Goal: Task Accomplishment & Management: Manage account settings

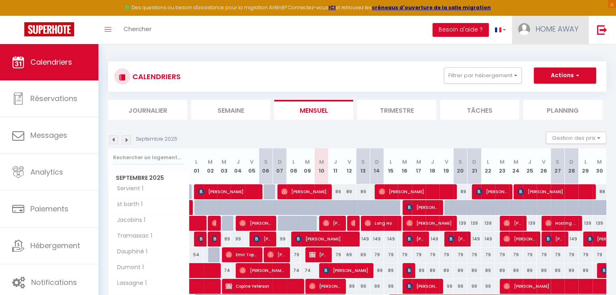
click at [562, 25] on span "HOME AWAY" at bounding box center [556, 29] width 43 height 10
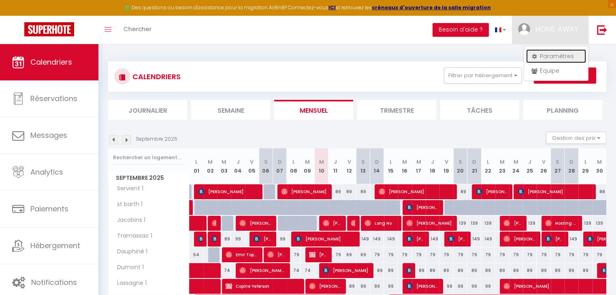
click at [550, 57] on link "Paramètres" at bounding box center [556, 56] width 60 height 14
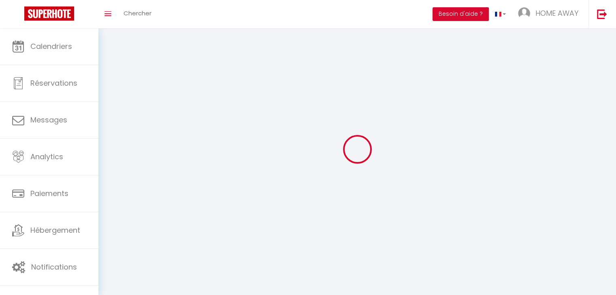
type input "HOME AWAY"
type input "0767888824"
type input "[STREET_ADDRESS]"
type input "69003"
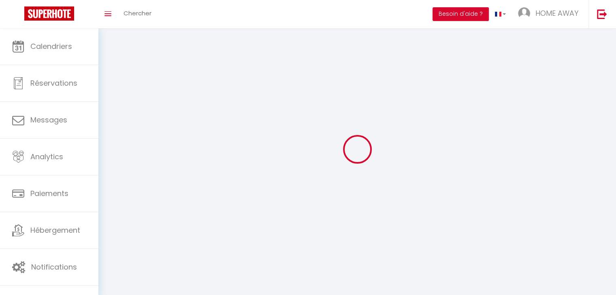
type input "[GEOGRAPHIC_DATA]"
type input "YFdcek8EJHQJS6O3cNil1aG1O"
type input "8l6i6yoJiM2bR3vUoVECCczwm"
select select "28"
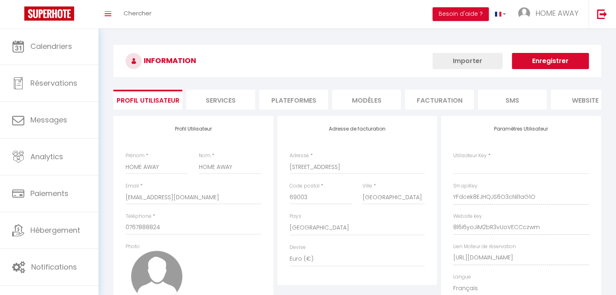
type input "YFdcek8EJHQJS6O3cNil1aG1O"
type input "8l6i6yoJiM2bR3vUoVECCczwm"
type input "[URL][DOMAIN_NAME]"
select select "fr"
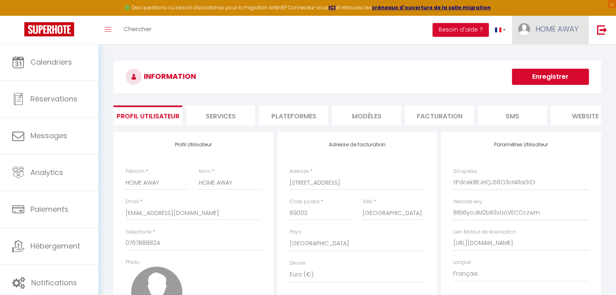
click at [546, 27] on span "HOME AWAY" at bounding box center [556, 29] width 43 height 10
click at [544, 70] on link "Équipe" at bounding box center [556, 71] width 60 height 14
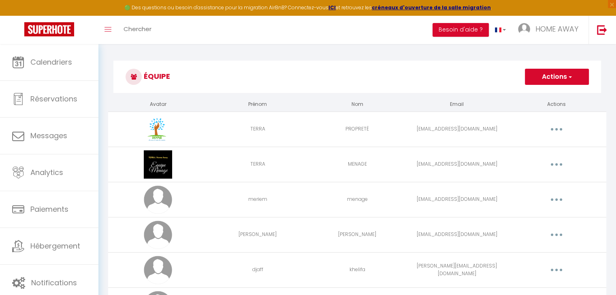
click at [551, 129] on button "button" at bounding box center [556, 129] width 23 height 13
click at [533, 149] on link "Editer" at bounding box center [535, 148] width 60 height 14
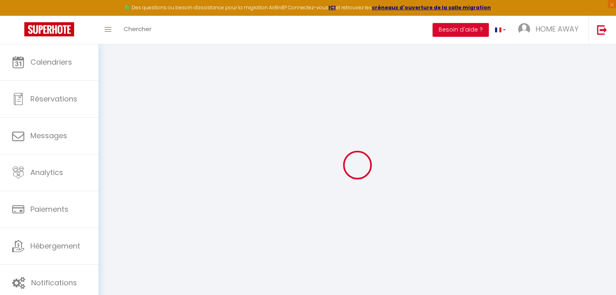
type input "TERRA"
type input "PROPRETÉ"
type input "[EMAIL_ADDRESS][DOMAIN_NAME]"
type textarea "[URL][DOMAIN_NAME]"
checkbox input "false"
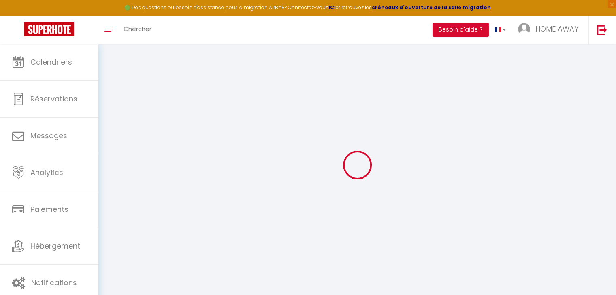
checkbox input "false"
checkbox input "true"
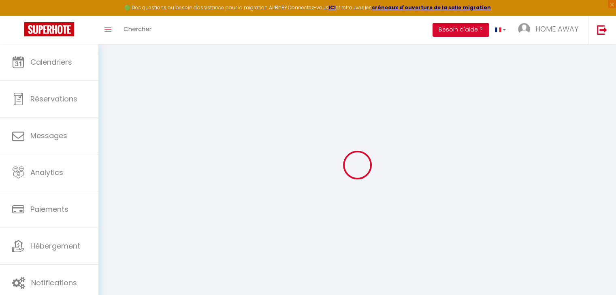
checkbox input "false"
checkbox input "true"
checkbox input "false"
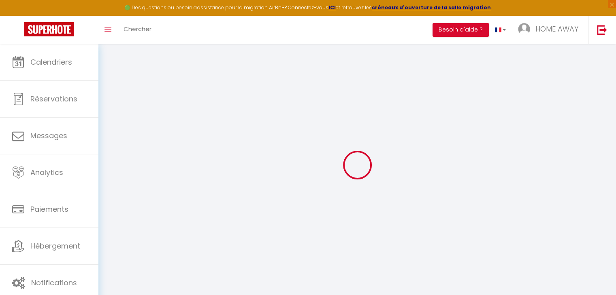
checkbox input "false"
select select
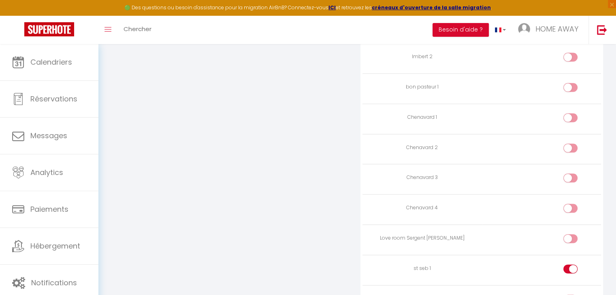
scroll to position [1849, 0]
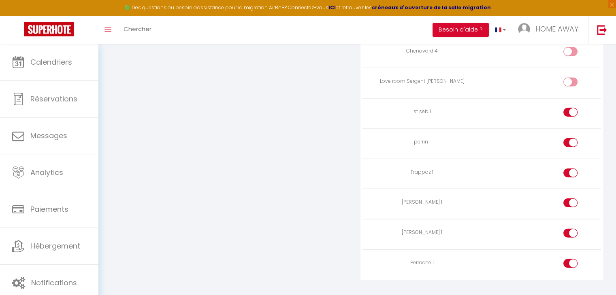
click at [569, 108] on div at bounding box center [570, 112] width 14 height 9
click at [570, 108] on input "checkbox" at bounding box center [577, 114] width 14 height 12
checkbox input "false"
click at [568, 138] on div at bounding box center [570, 142] width 14 height 9
click at [570, 138] on input "checkbox" at bounding box center [577, 144] width 14 height 12
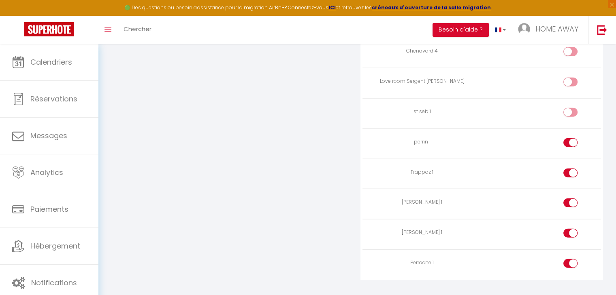
checkbox input "false"
click at [567, 169] on div at bounding box center [570, 173] width 14 height 9
click at [570, 169] on input "checkbox" at bounding box center [577, 175] width 14 height 12
checkbox input "false"
click at [567, 199] on div at bounding box center [570, 203] width 14 height 9
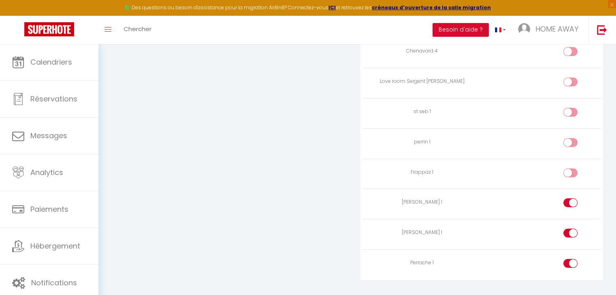
click at [570, 199] on input "checkbox" at bounding box center [577, 205] width 14 height 12
checkbox input "false"
drag, startPoint x: 568, startPoint y: 218, endPoint x: 567, endPoint y: 222, distance: 4.2
click at [567, 229] on div at bounding box center [570, 233] width 14 height 9
click at [570, 229] on input "checkbox" at bounding box center [577, 235] width 14 height 12
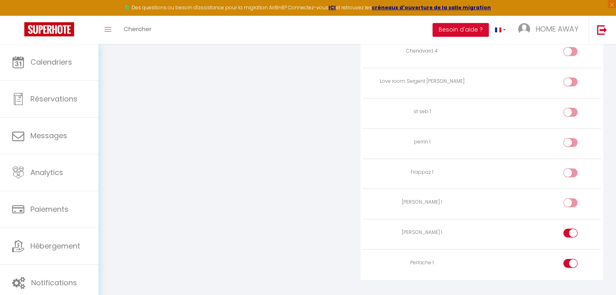
checkbox input "false"
click at [569, 259] on div at bounding box center [570, 263] width 14 height 9
click at [570, 259] on input "checkbox" at bounding box center [577, 265] width 14 height 12
checkbox input "false"
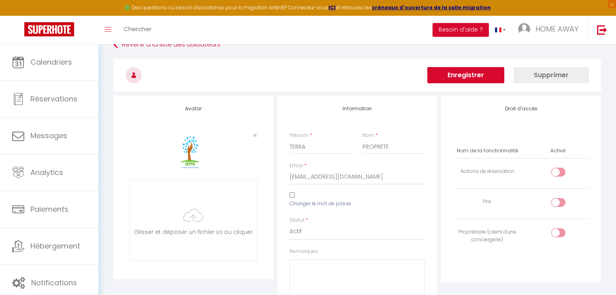
scroll to position [0, 0]
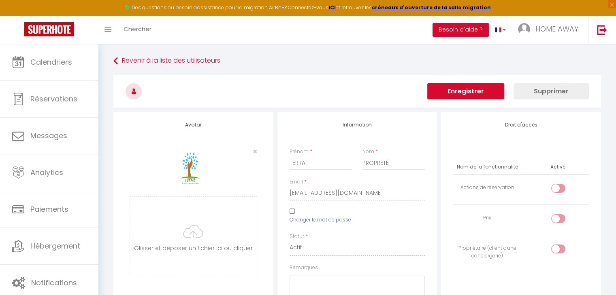
click at [456, 91] on button "Enregistrer" at bounding box center [465, 91] width 77 height 16
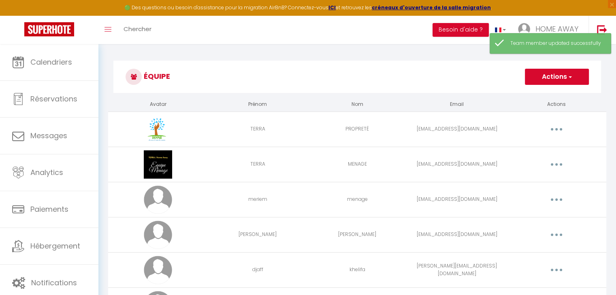
click at [557, 166] on button "button" at bounding box center [556, 164] width 23 height 13
click at [529, 181] on link "Editer" at bounding box center [535, 183] width 60 height 14
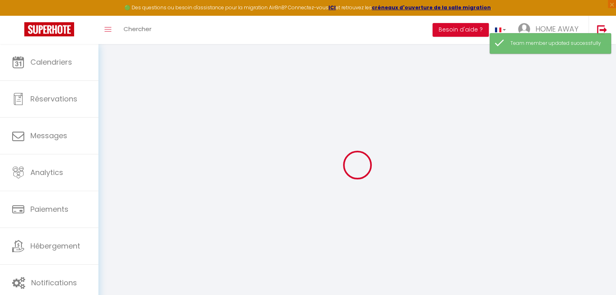
type input "TERRA"
type input "MENAGE"
type input "[EMAIL_ADDRESS][DOMAIN_NAME]"
type textarea "[URL][DOMAIN_NAME]"
checkbox input "false"
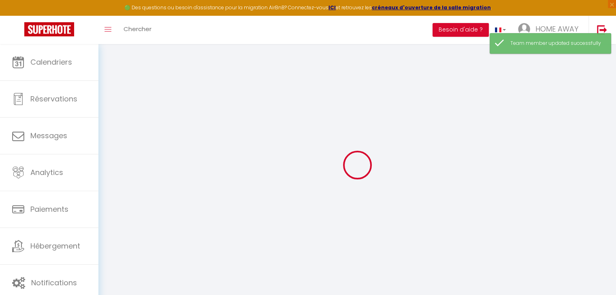
checkbox input "false"
checkbox input "true"
checkbox input "false"
checkbox input "true"
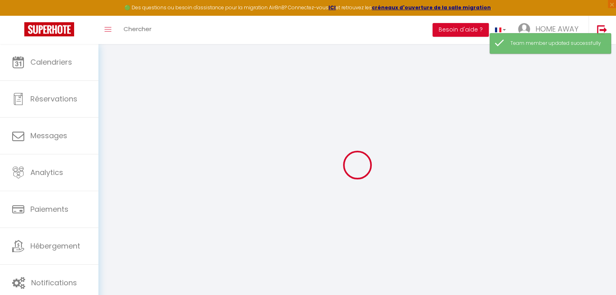
checkbox input "false"
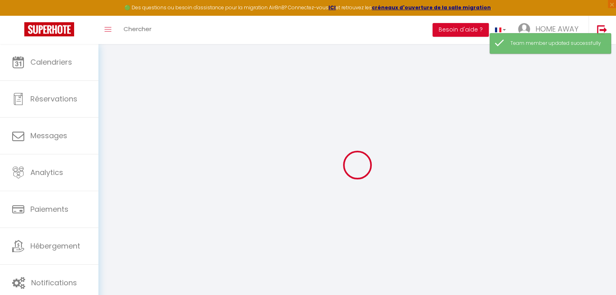
checkbox input "false"
select select
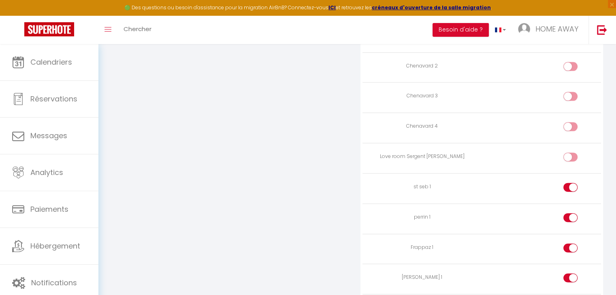
scroll to position [1849, 0]
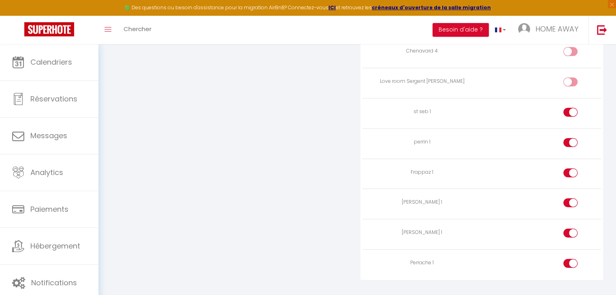
click at [576, 259] on input "checkbox" at bounding box center [577, 265] width 14 height 12
checkbox input "false"
click at [570, 229] on input "checkbox" at bounding box center [577, 235] width 14 height 12
checkbox input "false"
click at [569, 199] on div at bounding box center [570, 203] width 14 height 9
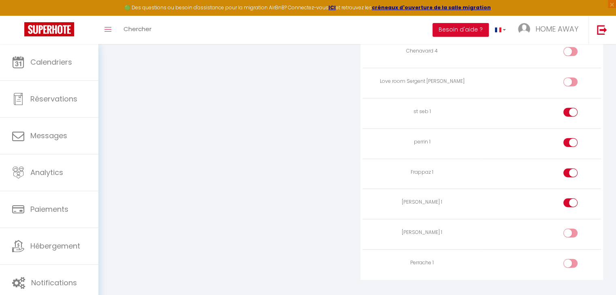
click at [570, 199] on input "checkbox" at bounding box center [577, 205] width 14 height 12
checkbox input "false"
click at [569, 169] on div at bounding box center [570, 173] width 14 height 9
click at [570, 169] on input "checkbox" at bounding box center [577, 175] width 14 height 12
checkbox input "false"
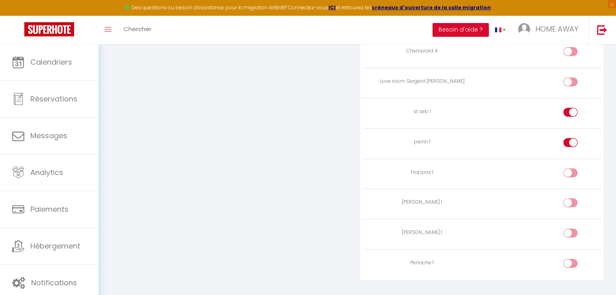
click at [567, 138] on label at bounding box center [570, 144] width 14 height 12
click at [570, 138] on input "checkbox" at bounding box center [577, 144] width 14 height 12
checkbox input "false"
click at [567, 108] on div at bounding box center [570, 112] width 14 height 9
click at [570, 108] on input "checkbox" at bounding box center [577, 114] width 14 height 12
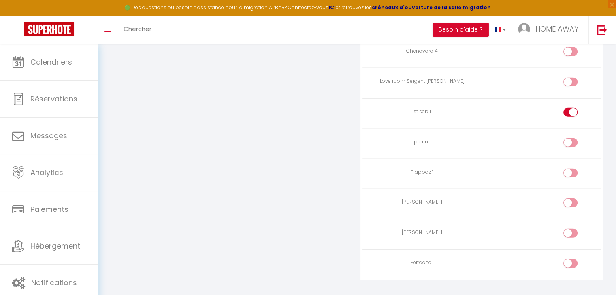
checkbox input "false"
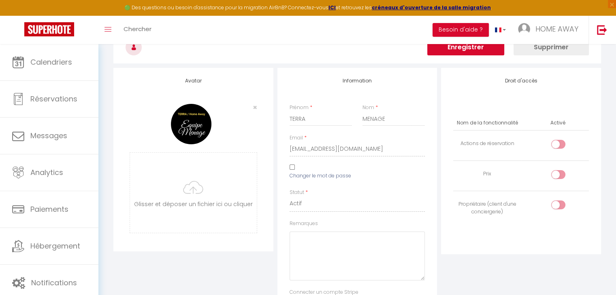
scroll to position [0, 0]
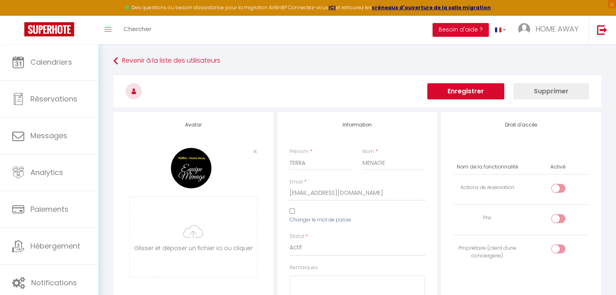
click at [472, 89] on button "Enregistrer" at bounding box center [465, 91] width 77 height 16
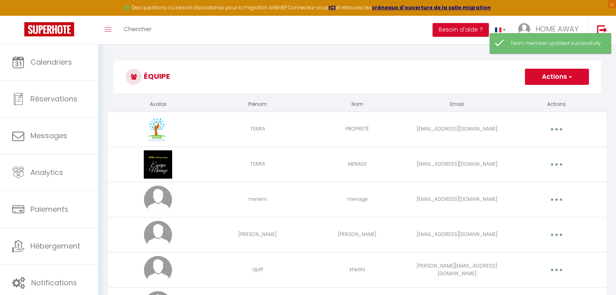
click at [556, 130] on button "button" at bounding box center [556, 129] width 23 height 13
click at [532, 160] on link "Supprimer" at bounding box center [535, 163] width 60 height 14
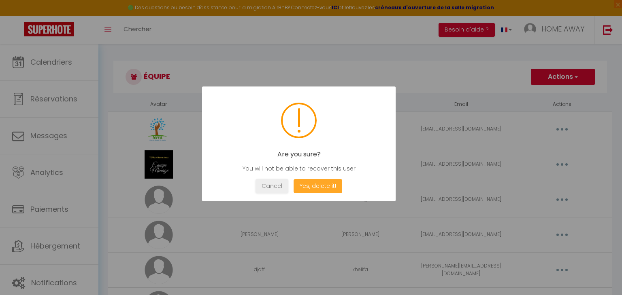
click at [322, 189] on button "Yes, delete it!" at bounding box center [317, 186] width 49 height 14
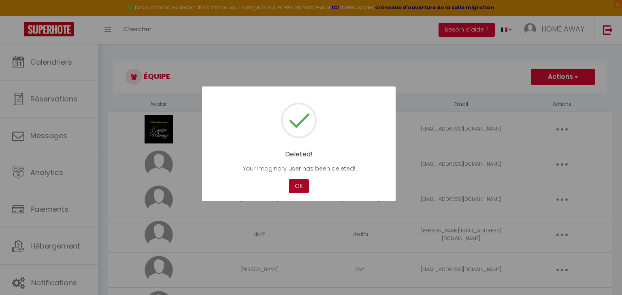
click at [297, 188] on button "OK" at bounding box center [299, 186] width 20 height 14
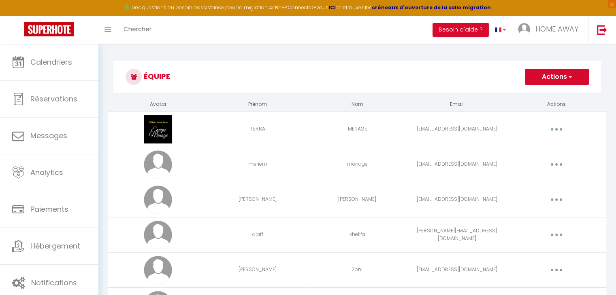
click at [555, 131] on button "button" at bounding box center [556, 129] width 23 height 13
click at [527, 161] on link "Supprimer" at bounding box center [535, 163] width 60 height 14
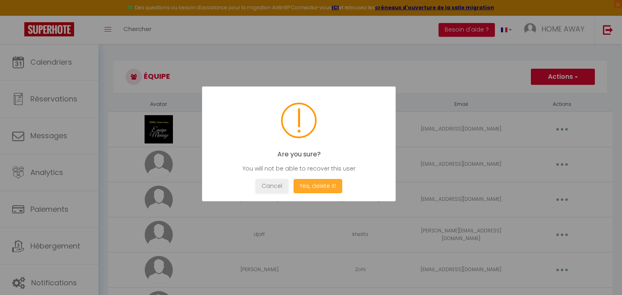
click at [309, 187] on button "Yes, delete it!" at bounding box center [317, 186] width 49 height 14
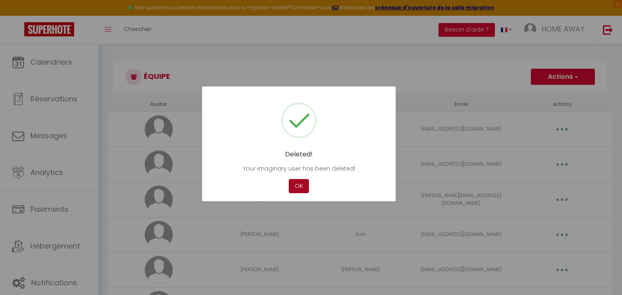
click at [297, 185] on button "OK" at bounding box center [299, 186] width 20 height 14
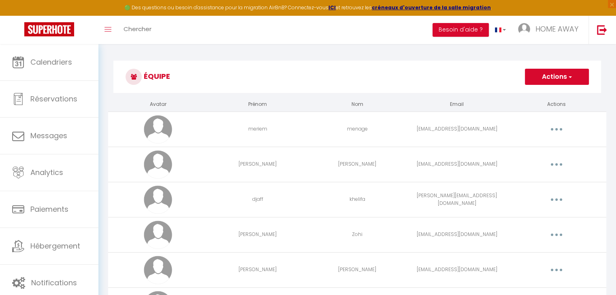
click at [554, 130] on button "button" at bounding box center [556, 129] width 23 height 13
click at [518, 160] on link "Supprimer" at bounding box center [535, 163] width 60 height 14
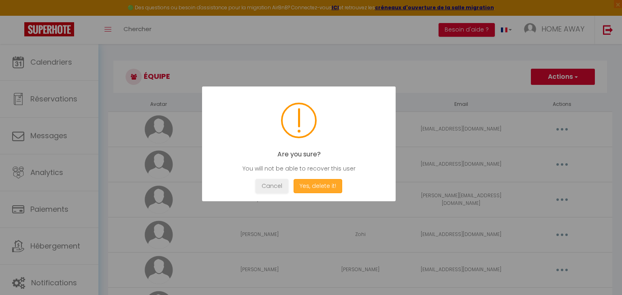
click at [312, 186] on button "Yes, delete it!" at bounding box center [317, 186] width 49 height 14
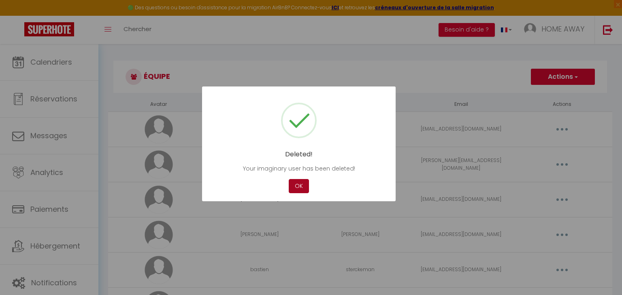
click at [297, 189] on button "OK" at bounding box center [299, 186] width 20 height 14
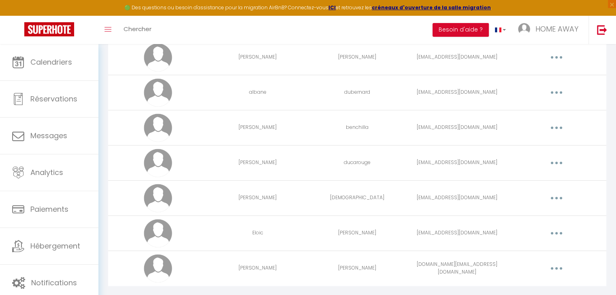
scroll to position [299, 0]
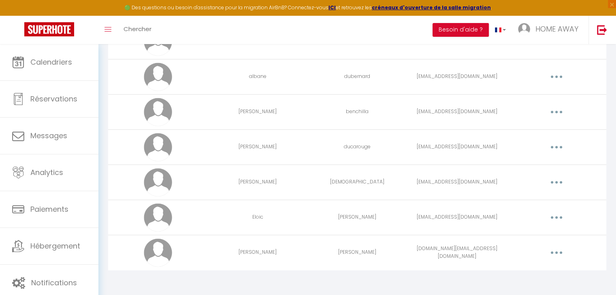
click at [550, 112] on button "button" at bounding box center [556, 112] width 23 height 13
click at [529, 132] on link "Editer" at bounding box center [535, 131] width 60 height 14
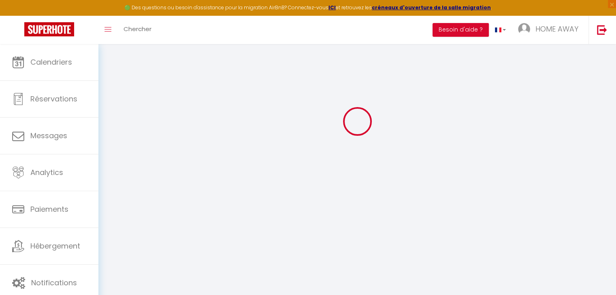
type input "[PERSON_NAME]"
type input "benchilla"
type input "[EMAIL_ADDRESS][DOMAIN_NAME]"
type textarea "[URL][DOMAIN_NAME]"
checkbox input "false"
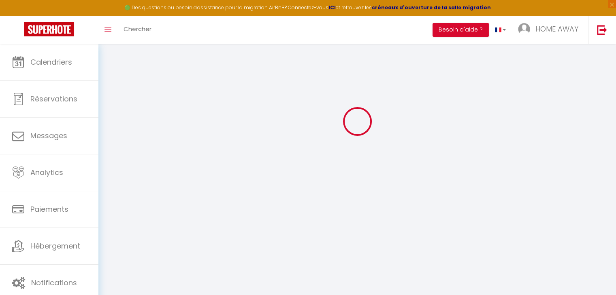
checkbox input "false"
checkbox input "true"
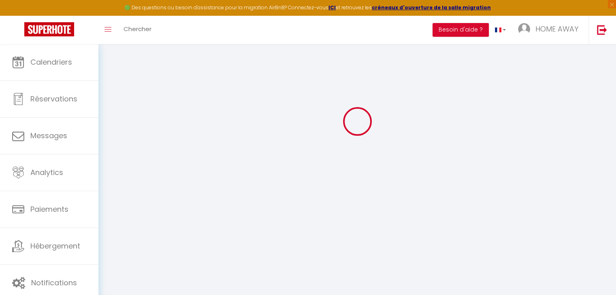
checkbox input "true"
checkbox input "false"
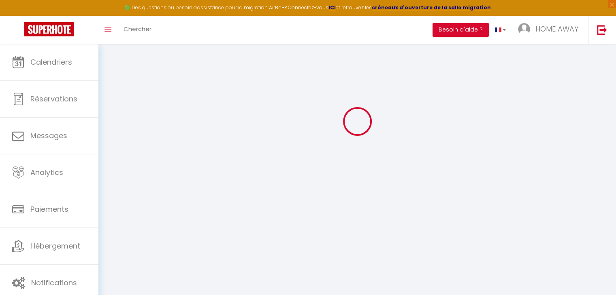
checkbox input "false"
select select
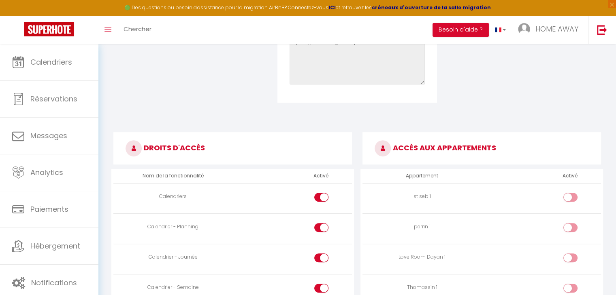
scroll to position [351, 0]
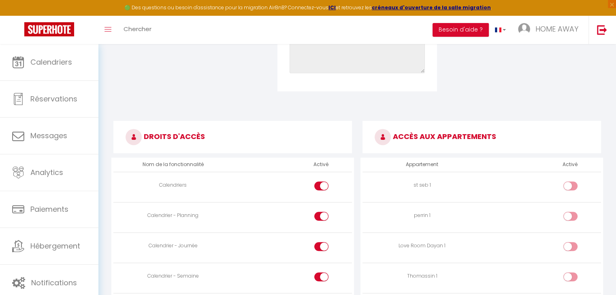
drag, startPoint x: 568, startPoint y: 183, endPoint x: 569, endPoint y: 193, distance: 9.7
click at [568, 184] on div at bounding box center [570, 186] width 14 height 9
click at [570, 184] on input "checkbox" at bounding box center [577, 188] width 14 height 12
checkbox input "true"
click at [568, 215] on div at bounding box center [570, 216] width 14 height 9
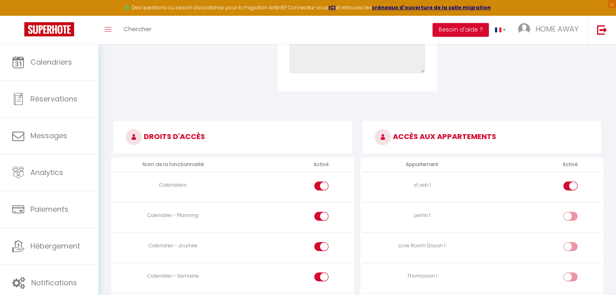
click at [570, 215] on input "checkbox" at bounding box center [577, 218] width 14 height 12
checkbox input "true"
click at [565, 245] on div at bounding box center [570, 246] width 14 height 9
click at [570, 245] on input "checkbox" at bounding box center [577, 248] width 14 height 12
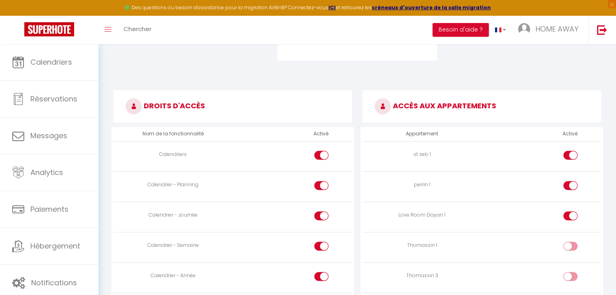
scroll to position [432, 0]
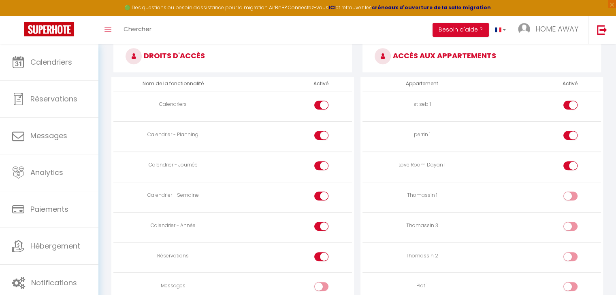
click at [567, 166] on div at bounding box center [570, 165] width 14 height 9
click at [570, 166] on input "checkbox" at bounding box center [577, 167] width 14 height 12
checkbox input "false"
click at [565, 196] on div at bounding box center [570, 196] width 14 height 9
click at [570, 196] on input "checkbox" at bounding box center [577, 198] width 14 height 12
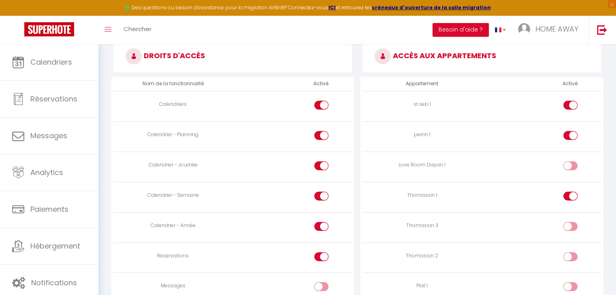
click at [565, 192] on div at bounding box center [570, 196] width 14 height 9
click at [570, 192] on input "checkbox" at bounding box center [577, 198] width 14 height 12
checkbox input "false"
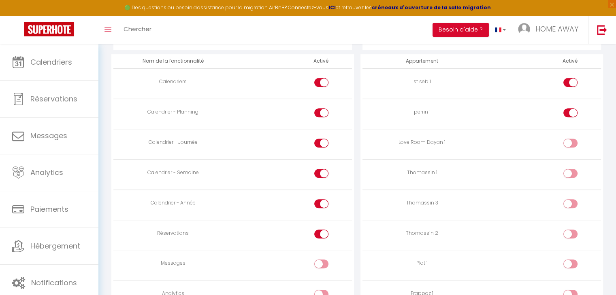
scroll to position [513, 0]
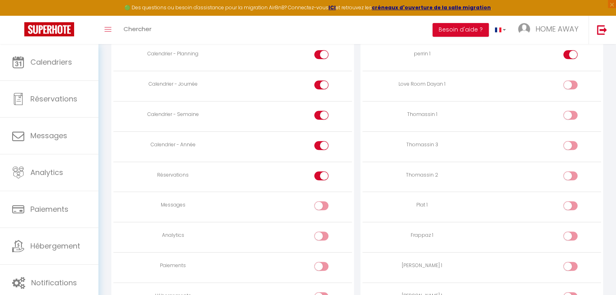
click at [572, 232] on input "checkbox" at bounding box center [577, 238] width 14 height 12
checkbox input "true"
click at [574, 266] on input "checkbox" at bounding box center [577, 268] width 14 height 12
checkbox input "true"
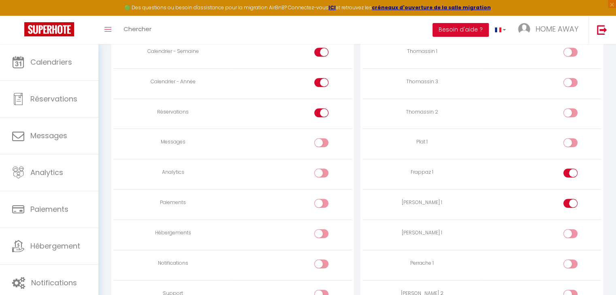
scroll to position [594, 0]
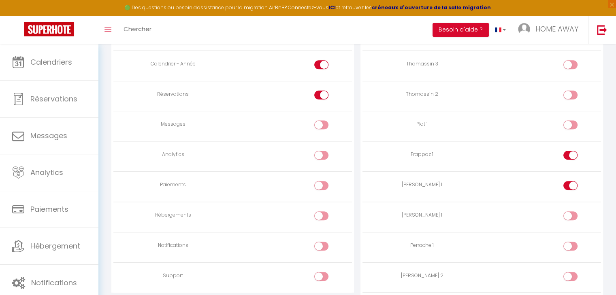
click at [570, 214] on input "checkbox" at bounding box center [577, 218] width 14 height 12
checkbox input "true"
click at [568, 243] on div at bounding box center [570, 246] width 14 height 9
click at [570, 243] on input "checkbox" at bounding box center [577, 248] width 14 height 12
checkbox input "true"
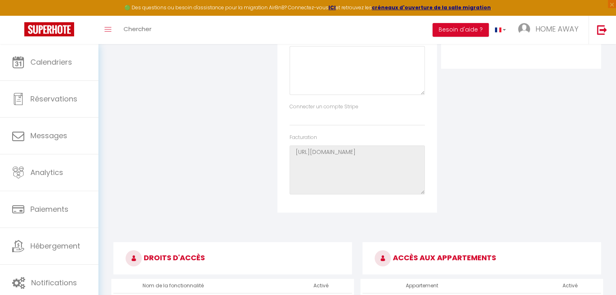
scroll to position [0, 0]
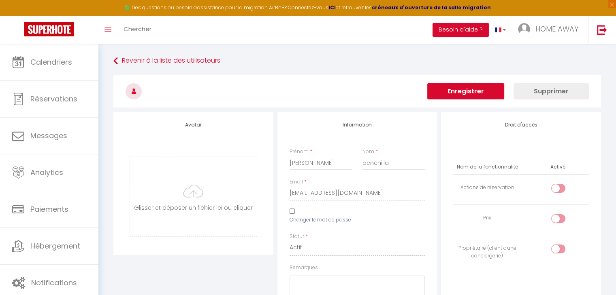
click at [463, 92] on button "Enregistrer" at bounding box center [465, 91] width 77 height 16
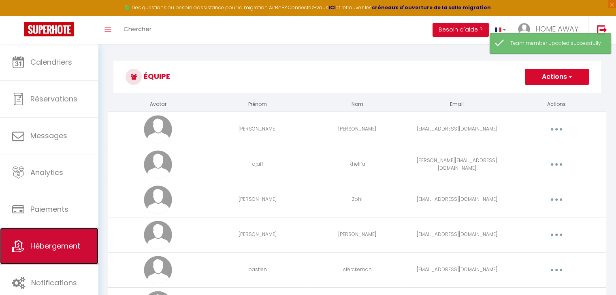
click at [47, 238] on link "Hébergement" at bounding box center [49, 246] width 98 height 36
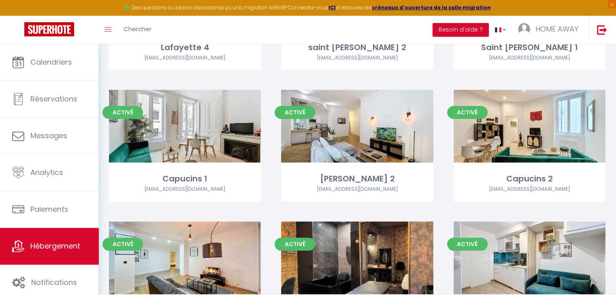
scroll to position [778, 0]
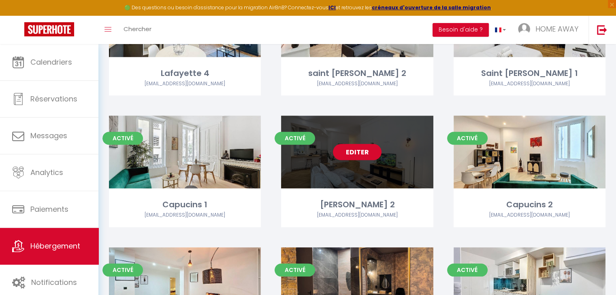
click at [366, 151] on link "Editer" at bounding box center [357, 152] width 49 height 16
click at [360, 153] on link "Editer" at bounding box center [357, 152] width 49 height 16
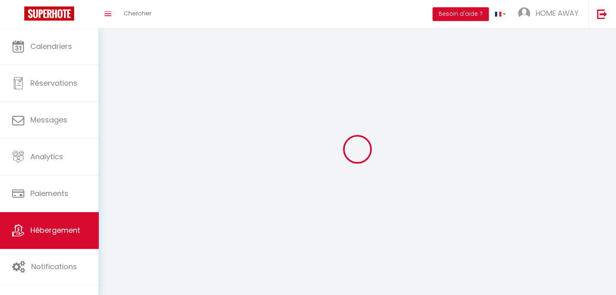
select select "1"
select select
select select "28"
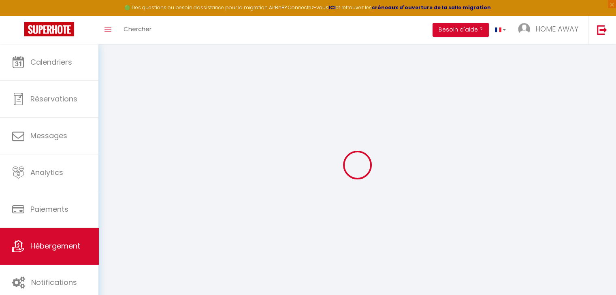
select select
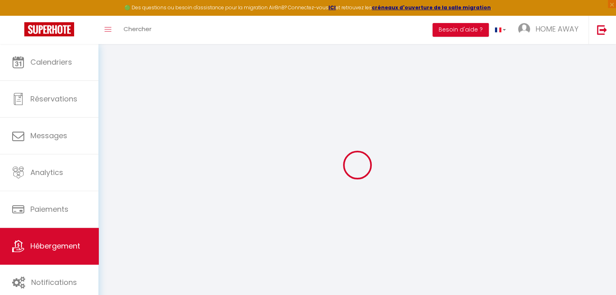
select select
checkbox input "false"
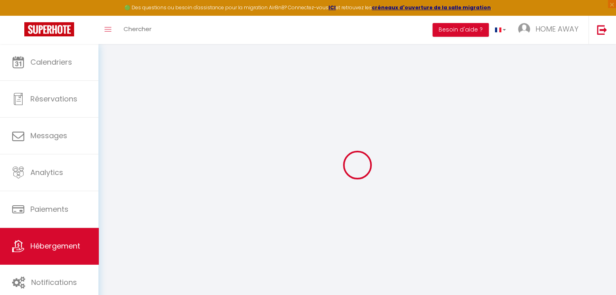
select select
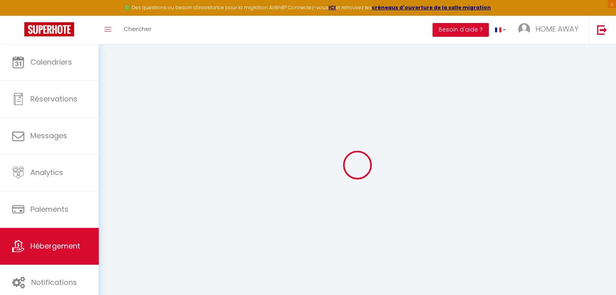
select select
checkbox input "false"
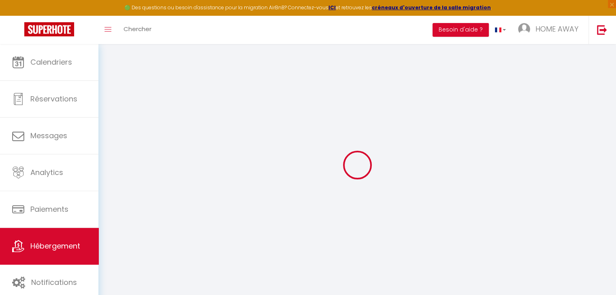
checkbox input "false"
select select
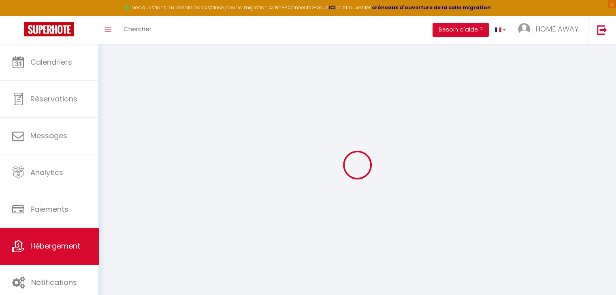
select select
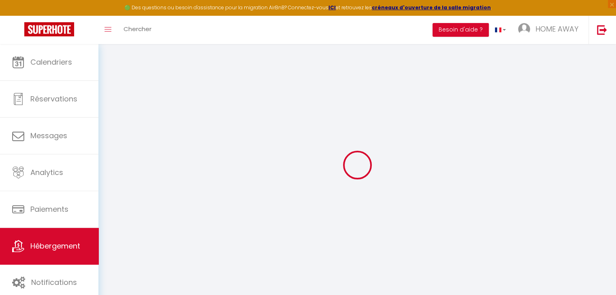
checkbox input "false"
select select
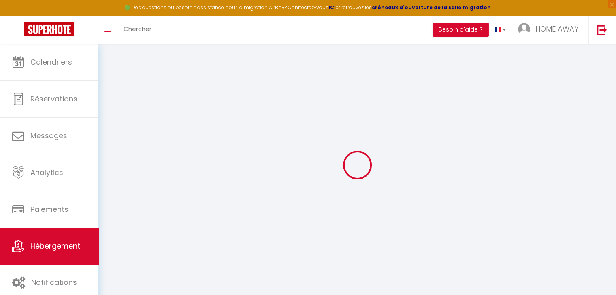
select select
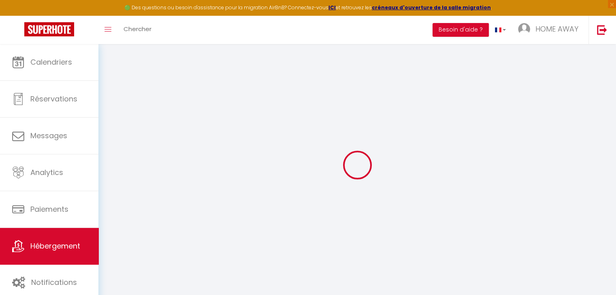
select select
checkbox input "false"
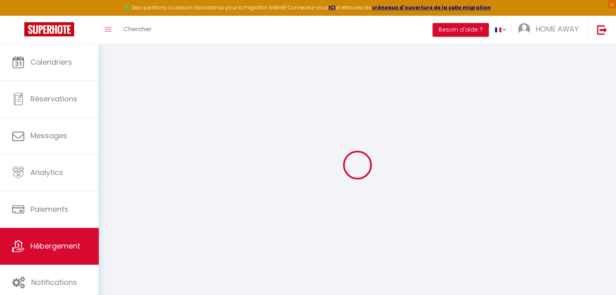
checkbox input "false"
select select
type input "[PERSON_NAME] 2"
type input "Calvin"
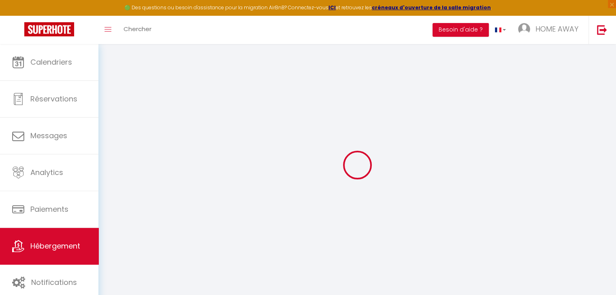
type input "[STREET_ADDRESS][PERSON_NAME]"
select select "2"
type input "75"
type input "50"
type input "5"
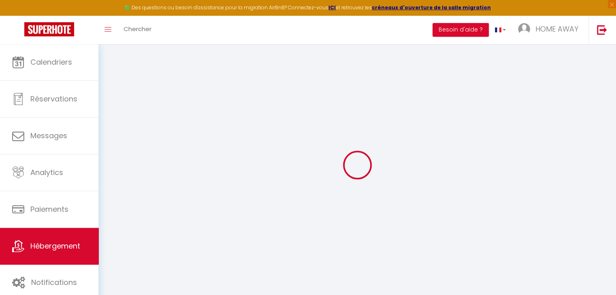
type input "100"
type input "500"
select select
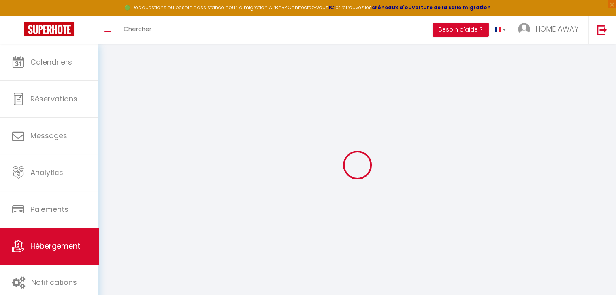
select select
type input "Rue [PERSON_NAME]"
type input "69002"
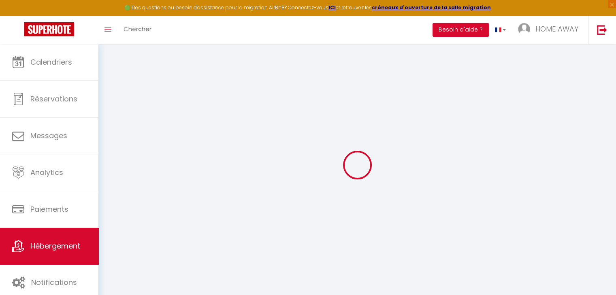
type input "[GEOGRAPHIC_DATA]"
type input "[EMAIL_ADDRESS][DOMAIN_NAME]"
select select "4919"
checkbox input "false"
checkbox input "true"
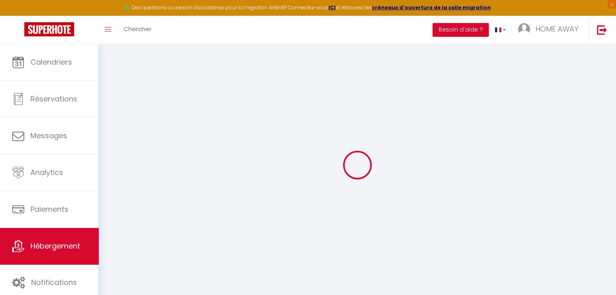
checkbox input "true"
checkbox input "false"
radio input "true"
type input "0"
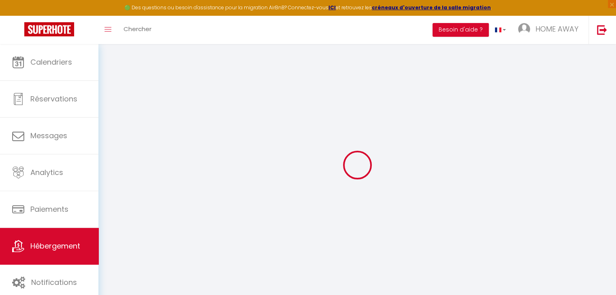
type input "0"
select select
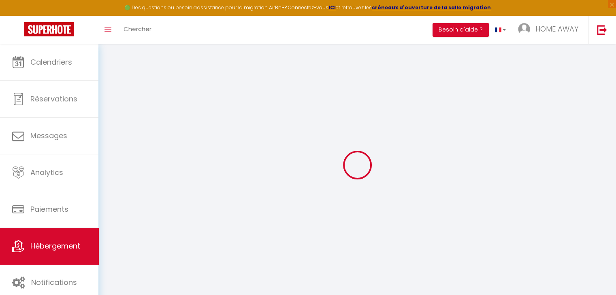
select select
checkbox input "false"
checkbox input "true"
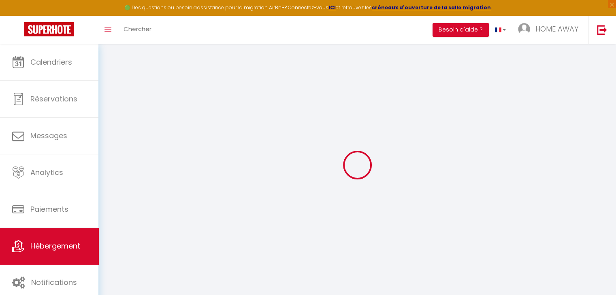
checkbox input "true"
checkbox input "false"
select select
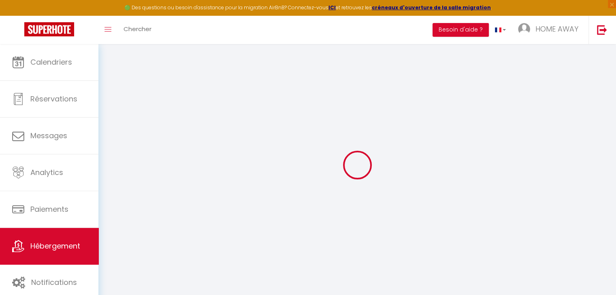
select select
checkbox input "false"
checkbox input "true"
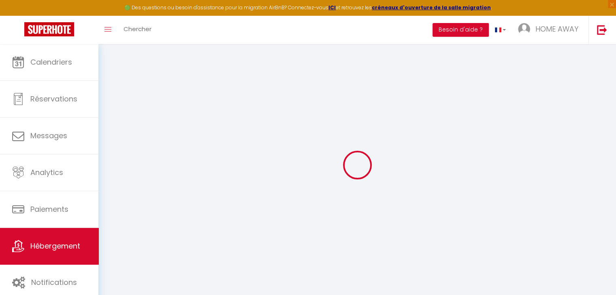
checkbox input "true"
checkbox input "false"
checkbox input "true"
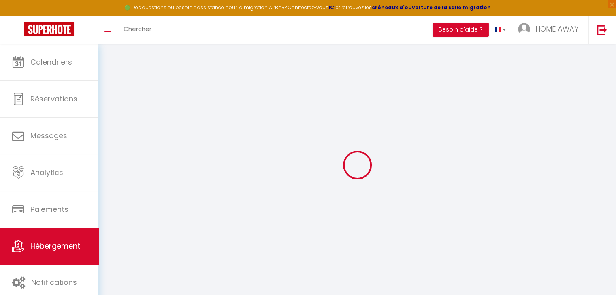
checkbox input "false"
select select "16:00"
select select "23:45"
select select "11:00"
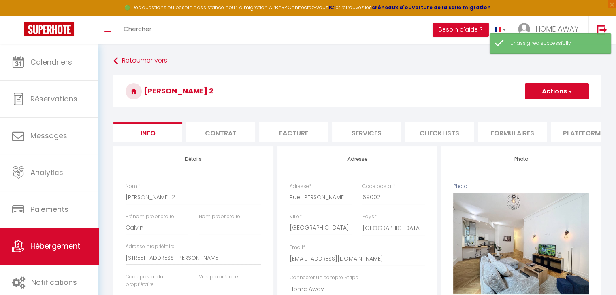
click at [553, 88] on button "Actions" at bounding box center [556, 91] width 64 height 16
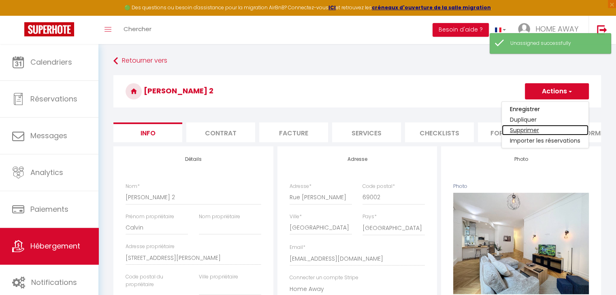
click at [519, 128] on link "Supprimer" at bounding box center [544, 130] width 87 height 11
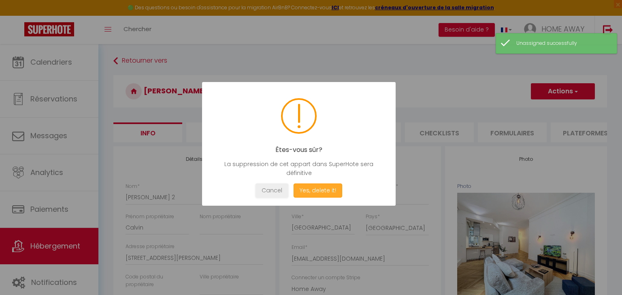
click at [310, 192] on button "Yes, delete it!" at bounding box center [317, 191] width 49 height 14
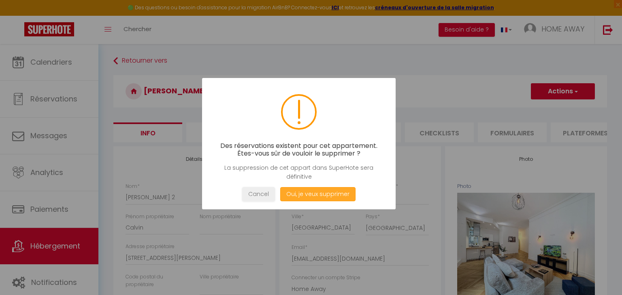
click at [304, 197] on button "Oui, je veux supprimer" at bounding box center [317, 194] width 75 height 14
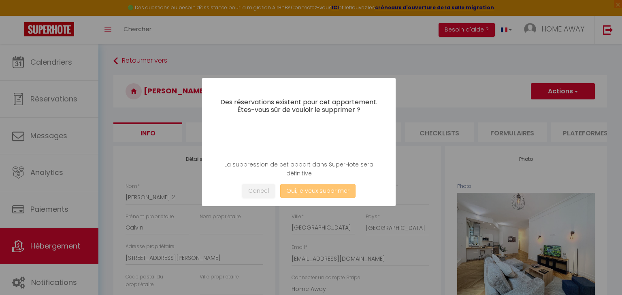
click at [304, 194] on button "Oui, je veux supprimer" at bounding box center [317, 191] width 75 height 14
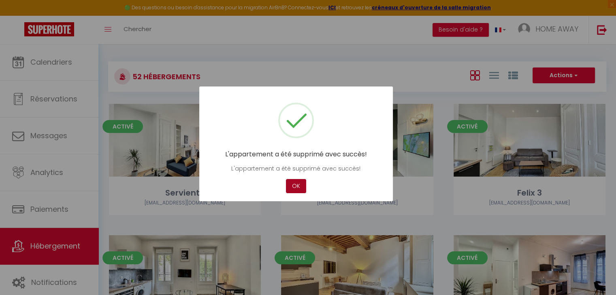
click at [298, 188] on button "OK" at bounding box center [296, 186] width 20 height 14
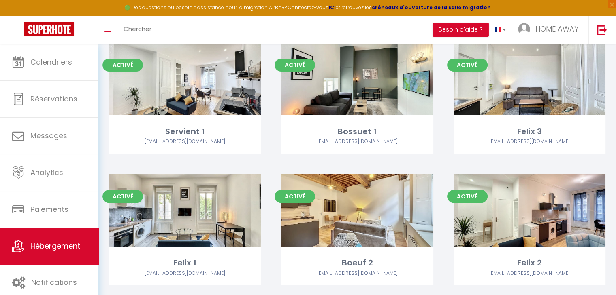
scroll to position [81, 0]
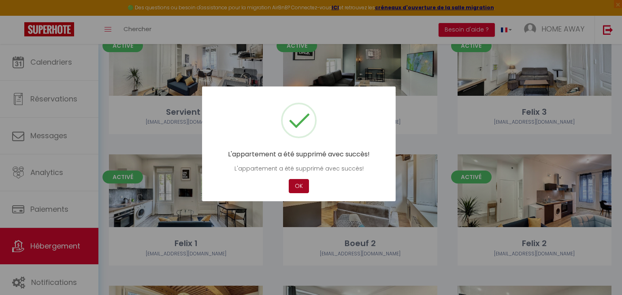
click at [296, 188] on button "OK" at bounding box center [299, 186] width 20 height 14
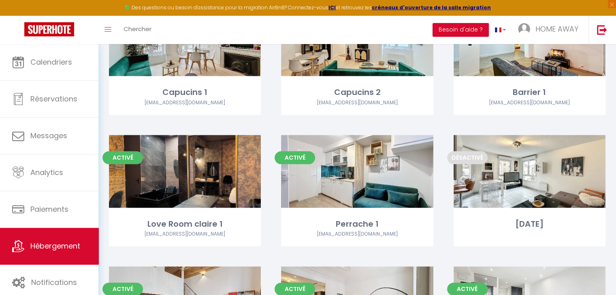
scroll to position [931, 0]
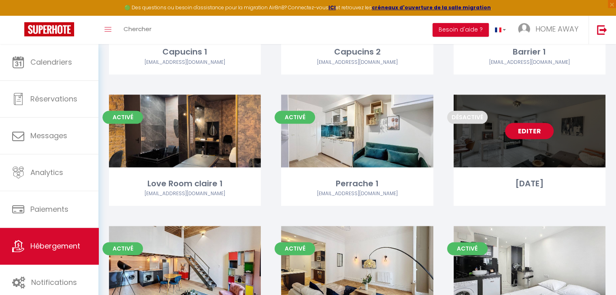
click at [529, 132] on link "Editer" at bounding box center [529, 131] width 49 height 16
click at [526, 128] on link "Editer" at bounding box center [529, 131] width 49 height 16
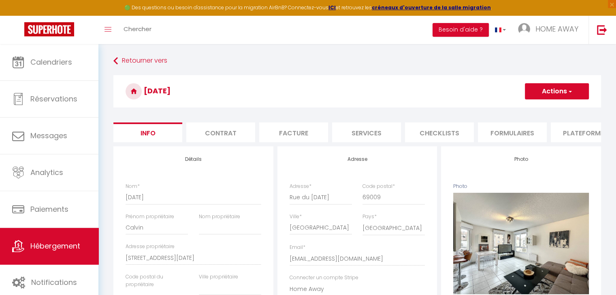
click at [565, 94] on button "Actions" at bounding box center [556, 91] width 64 height 16
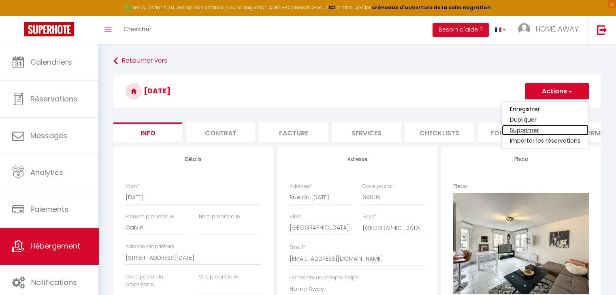
click at [526, 130] on link "Supprimer" at bounding box center [544, 130] width 87 height 11
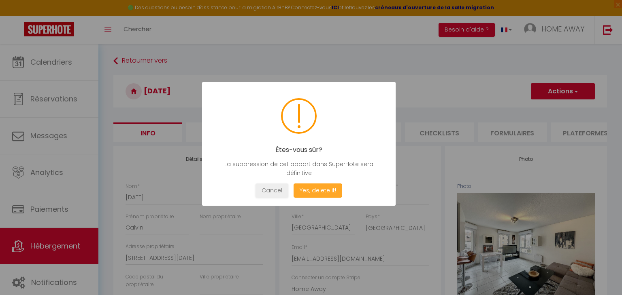
click at [323, 188] on button "Yes, delete it!" at bounding box center [317, 191] width 49 height 14
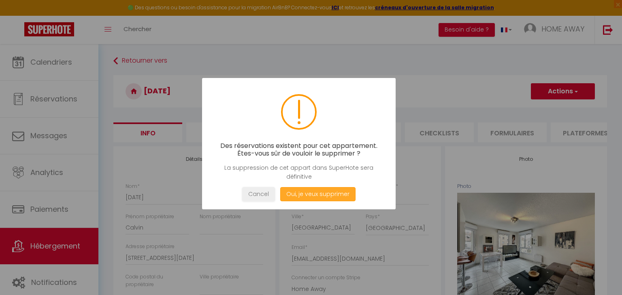
click at [305, 195] on button "Oui, je veux supprimer" at bounding box center [317, 194] width 75 height 14
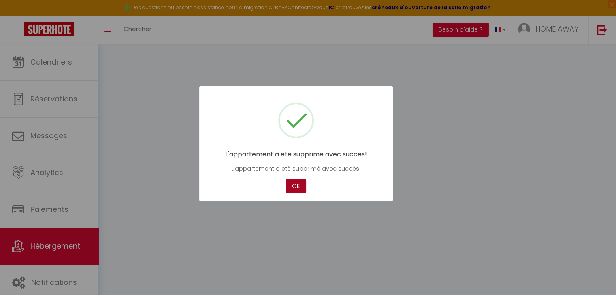
click at [297, 186] on button "OK" at bounding box center [296, 186] width 20 height 14
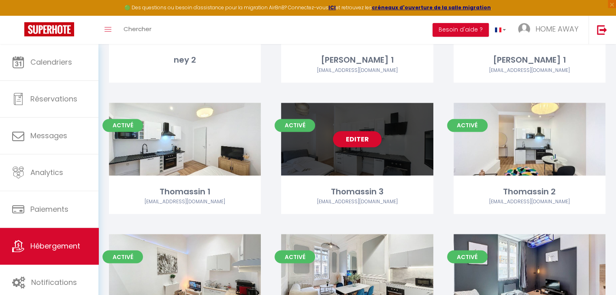
scroll to position [1335, 0]
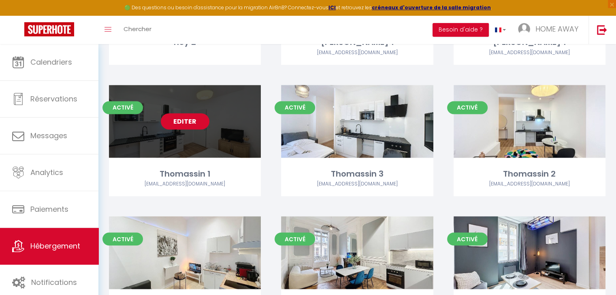
click at [191, 121] on link "Editer" at bounding box center [185, 121] width 49 height 16
click at [190, 123] on link "Editer" at bounding box center [185, 121] width 49 height 16
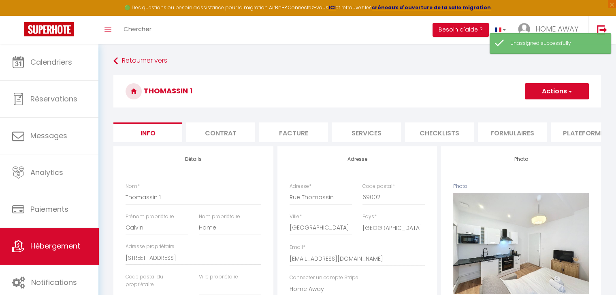
click at [541, 94] on button "Actions" at bounding box center [556, 91] width 64 height 16
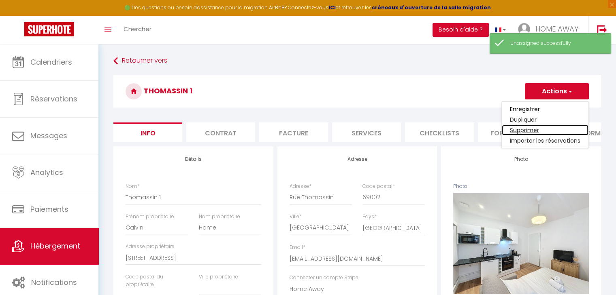
click at [530, 129] on link "Supprimer" at bounding box center [544, 130] width 87 height 11
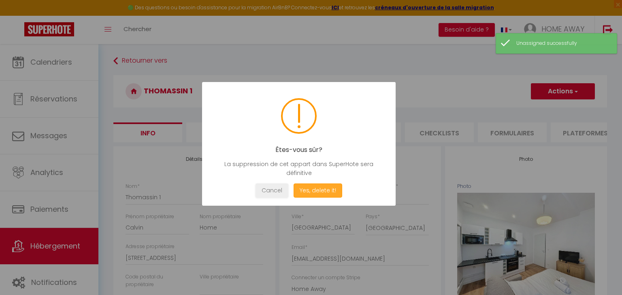
click at [307, 191] on button "Yes, delete it!" at bounding box center [317, 191] width 49 height 14
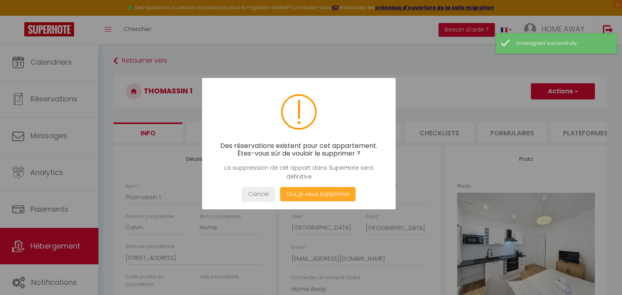
click at [302, 191] on button "Oui, je veux supprimer" at bounding box center [317, 194] width 75 height 14
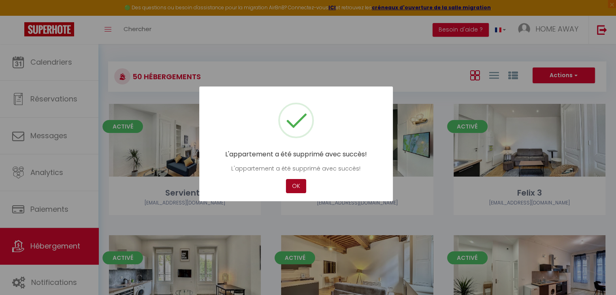
click at [296, 190] on button "OK" at bounding box center [296, 186] width 20 height 14
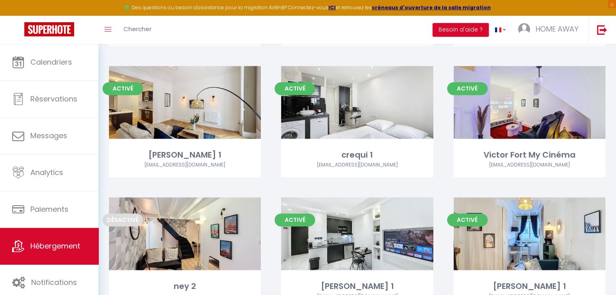
scroll to position [1093, 0]
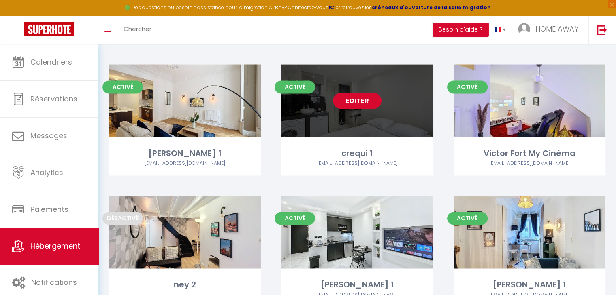
click at [347, 103] on link "Editer" at bounding box center [357, 101] width 49 height 16
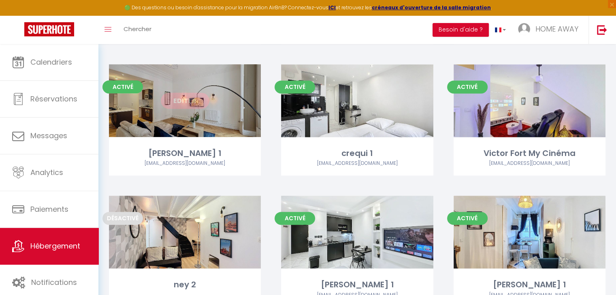
click at [189, 100] on link "Editer" at bounding box center [185, 101] width 49 height 16
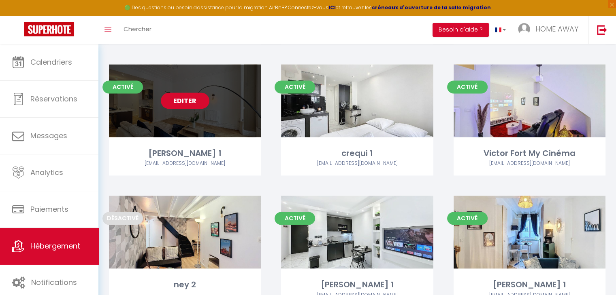
click at [195, 101] on link "Editer" at bounding box center [185, 101] width 49 height 16
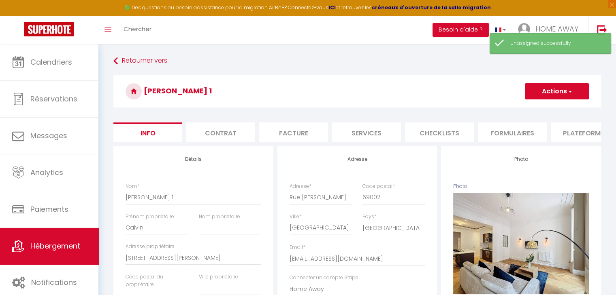
click at [550, 91] on button "Actions" at bounding box center [556, 91] width 64 height 16
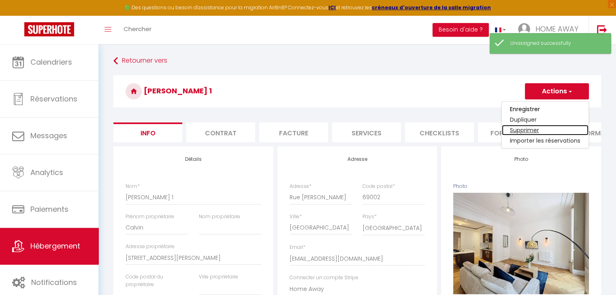
click at [524, 130] on link "Supprimer" at bounding box center [544, 130] width 87 height 11
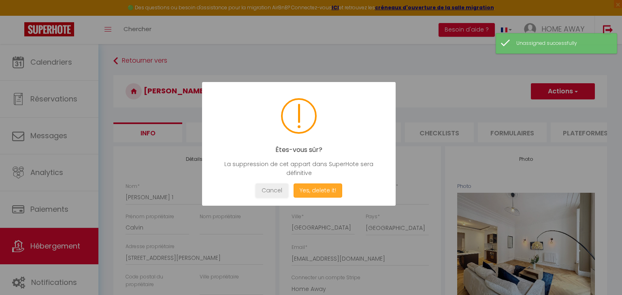
click at [310, 191] on button "Yes, delete it!" at bounding box center [317, 191] width 49 height 14
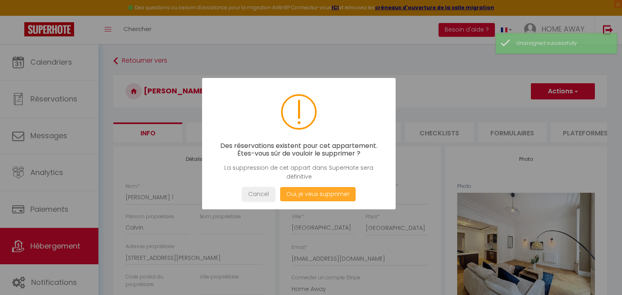
click at [291, 195] on button "Oui, je veux supprimer" at bounding box center [317, 194] width 75 height 14
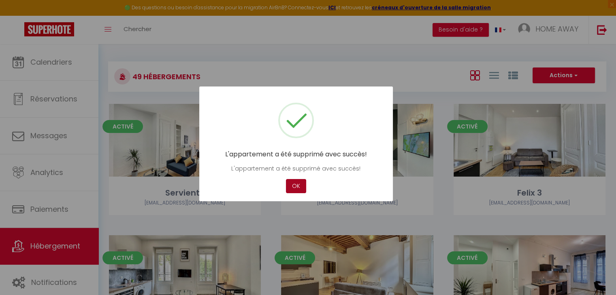
click at [298, 185] on button "OK" at bounding box center [296, 186] width 20 height 14
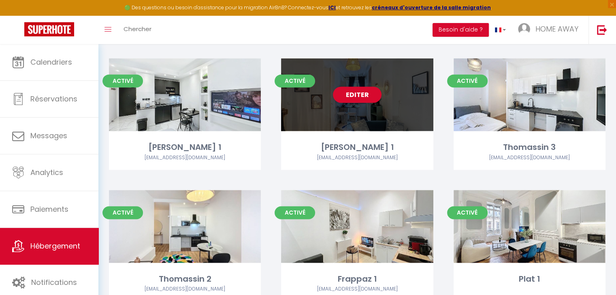
scroll to position [1255, 0]
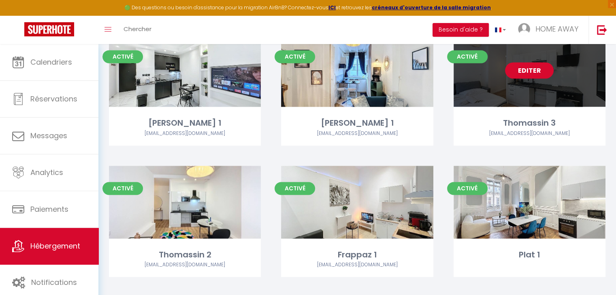
click at [529, 70] on link "Editer" at bounding box center [529, 70] width 49 height 16
click at [526, 70] on link "Editer" at bounding box center [529, 70] width 49 height 16
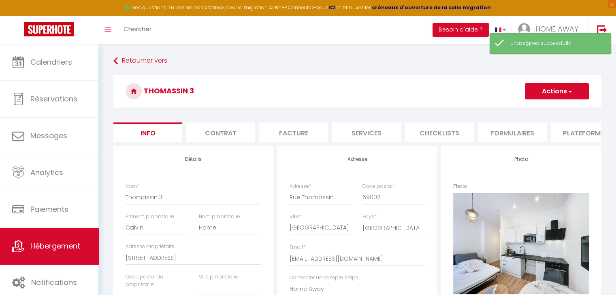
click at [542, 97] on button "Actions" at bounding box center [556, 91] width 64 height 16
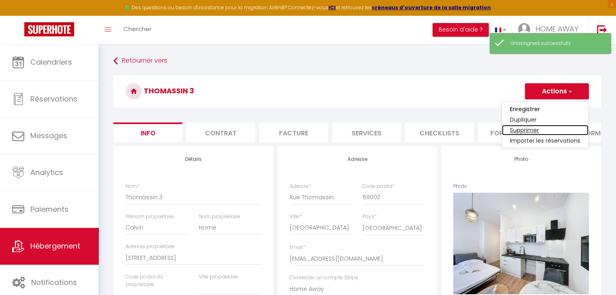
click at [527, 130] on link "Supprimer" at bounding box center [544, 130] width 87 height 11
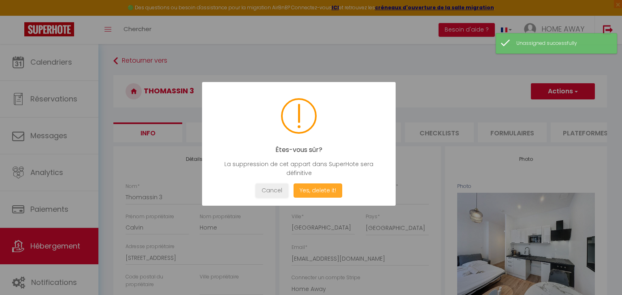
click at [302, 193] on button "Yes, delete it!" at bounding box center [317, 191] width 49 height 14
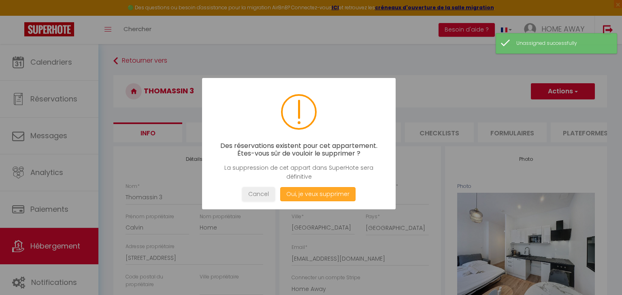
click at [322, 192] on button "Oui, je veux supprimer" at bounding box center [317, 194] width 75 height 14
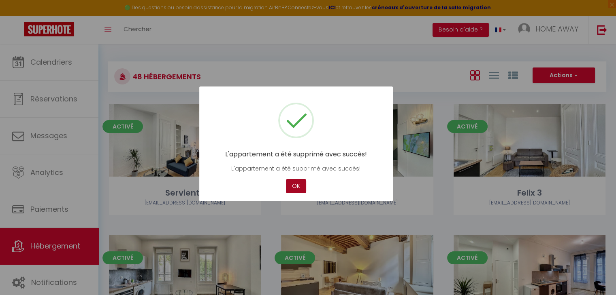
click at [296, 183] on button "OK" at bounding box center [296, 186] width 20 height 14
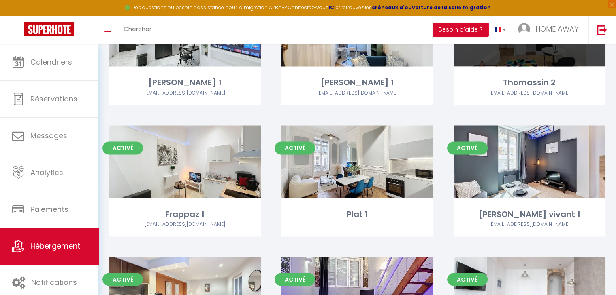
scroll to position [1214, 0]
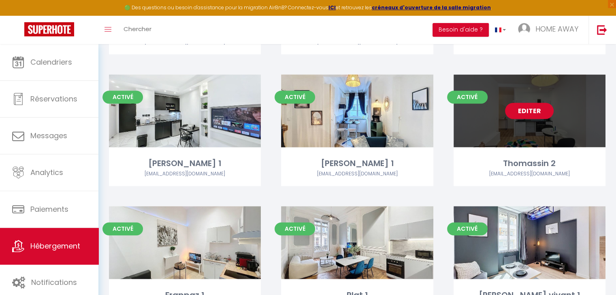
click at [532, 109] on link "Editer" at bounding box center [529, 111] width 49 height 16
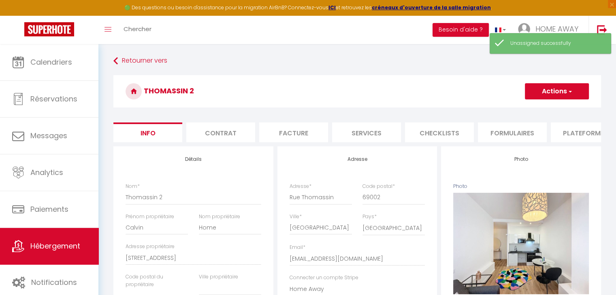
click at [534, 90] on button "Actions" at bounding box center [556, 91] width 64 height 16
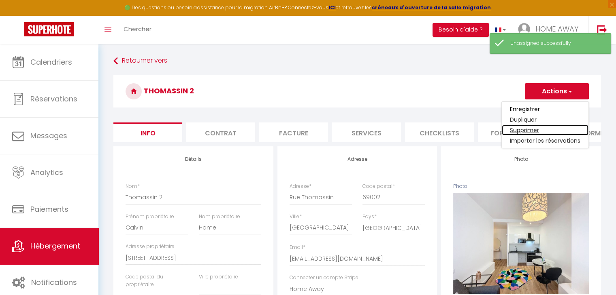
click at [534, 127] on link "Supprimer" at bounding box center [544, 130] width 87 height 11
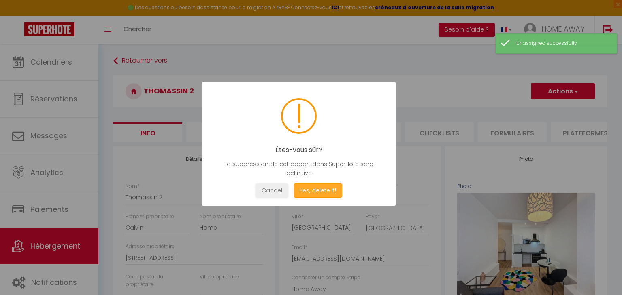
click at [331, 191] on button "Yes, delete it!" at bounding box center [317, 191] width 49 height 14
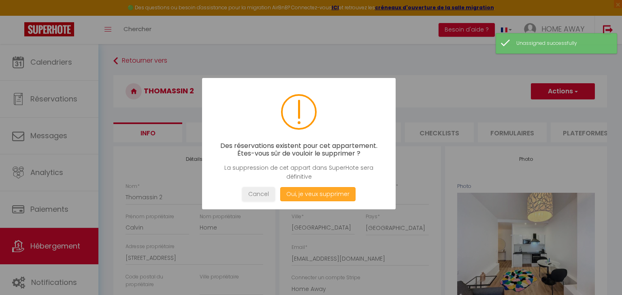
click at [319, 190] on button "Oui, je veux supprimer" at bounding box center [317, 194] width 75 height 14
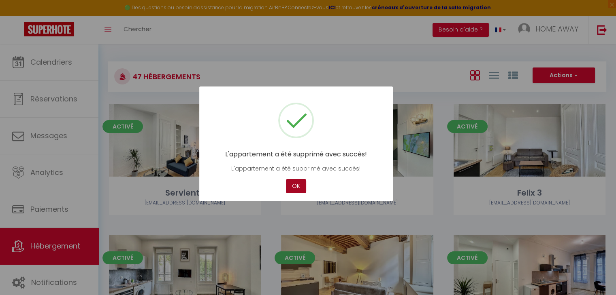
click at [291, 189] on button "OK" at bounding box center [296, 186] width 20 height 14
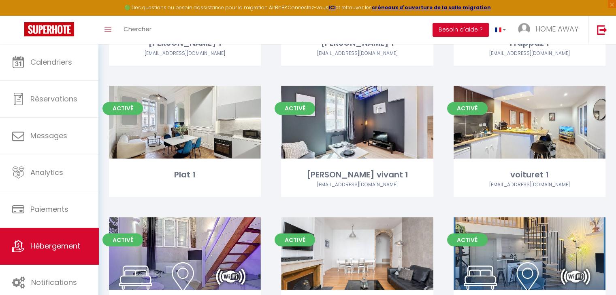
scroll to position [1335, 0]
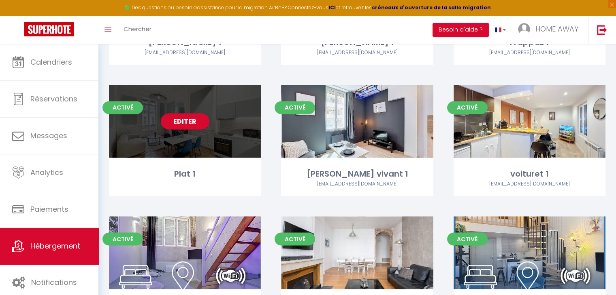
click at [187, 122] on link "Editer" at bounding box center [185, 121] width 49 height 16
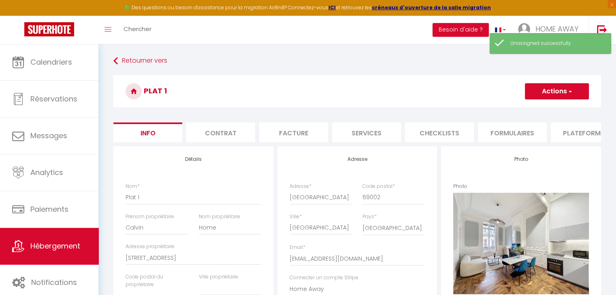
click at [556, 90] on button "Actions" at bounding box center [556, 91] width 64 height 16
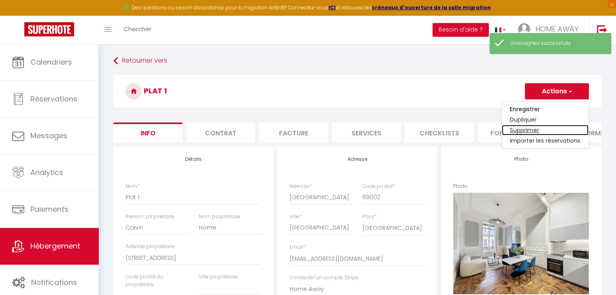
click at [531, 131] on link "Supprimer" at bounding box center [544, 130] width 87 height 11
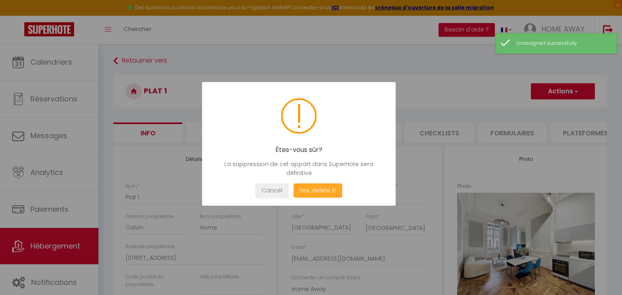
click at [321, 193] on button "Yes, delete it!" at bounding box center [317, 191] width 49 height 14
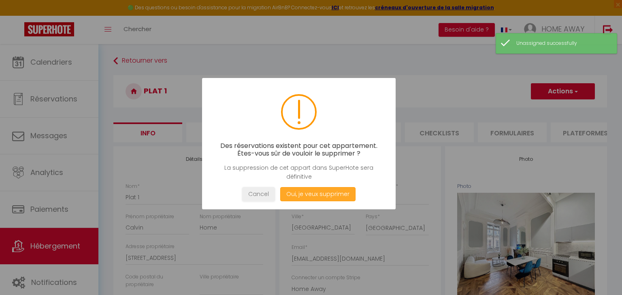
click at [297, 191] on button "Oui, je veux supprimer" at bounding box center [317, 194] width 75 height 14
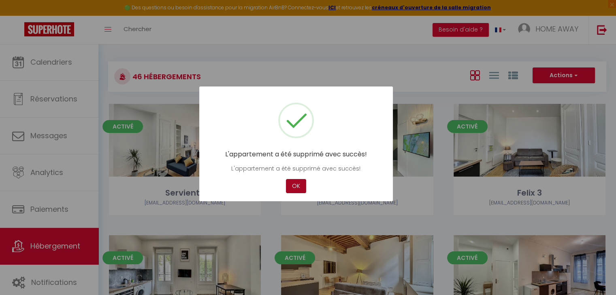
click at [296, 183] on button "OK" at bounding box center [296, 186] width 20 height 14
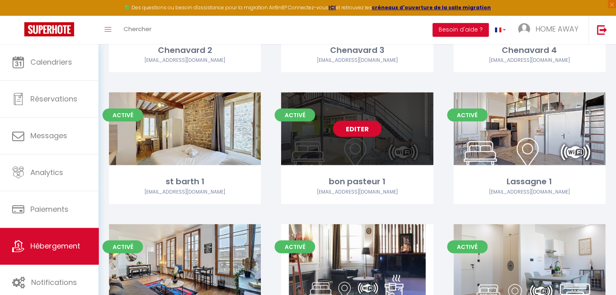
scroll to position [1641, 0]
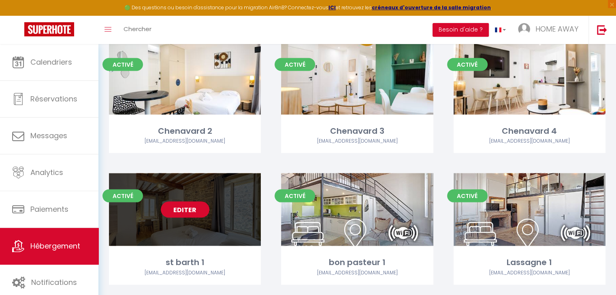
click at [180, 208] on link "Editer" at bounding box center [185, 210] width 49 height 16
click at [190, 211] on link "Editer" at bounding box center [185, 210] width 49 height 16
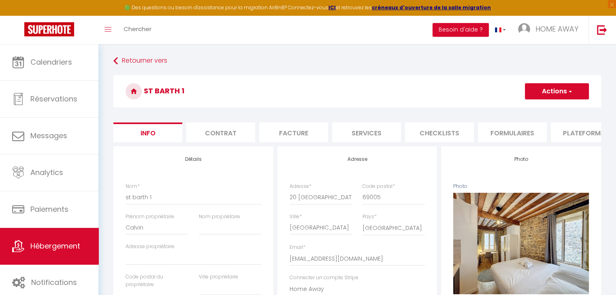
scroll to position [40, 0]
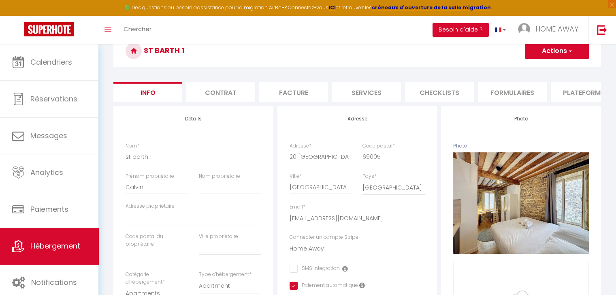
click at [542, 55] on button "Actions" at bounding box center [556, 51] width 64 height 16
click at [414, 70] on div "st barth 1 Actions Enregistrer Dupliquer Supprimer Importer les réservations" at bounding box center [356, 53] width 487 height 37
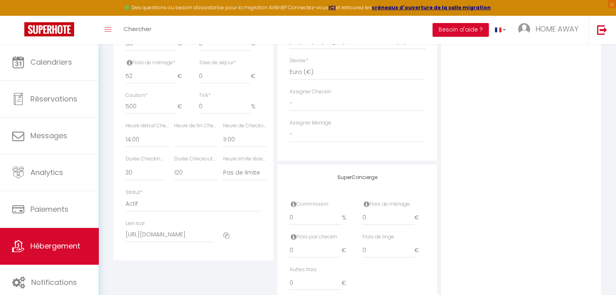
scroll to position [405, 0]
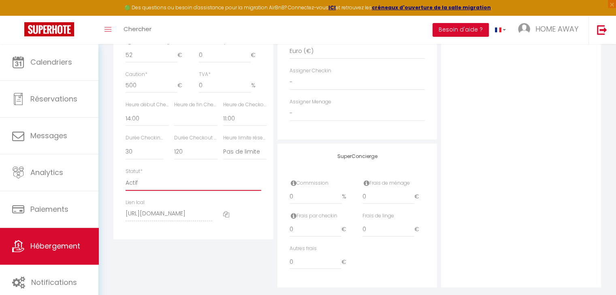
click at [130, 185] on select "Actif Pas actif" at bounding box center [193, 183] width 136 height 15
click at [125, 181] on select "Actif Pas actif" at bounding box center [193, 183] width 136 height 15
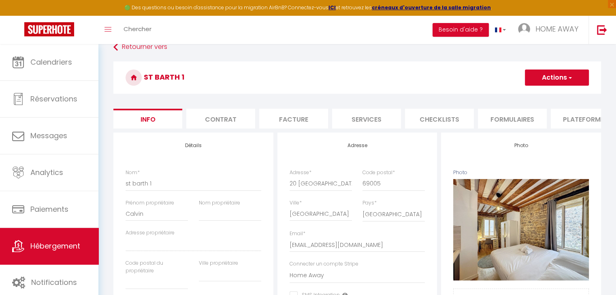
scroll to position [0, 0]
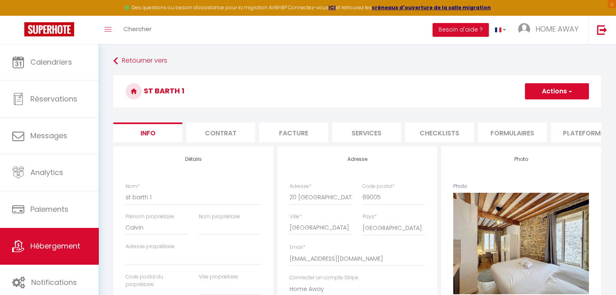
click at [558, 89] on button "Actions" at bounding box center [556, 91] width 64 height 16
click at [528, 107] on input "Enregistrer" at bounding box center [525, 109] width 30 height 8
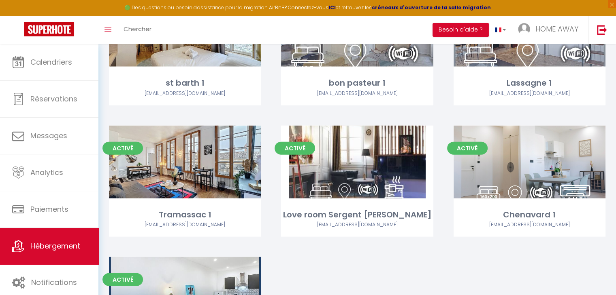
scroll to position [1862, 0]
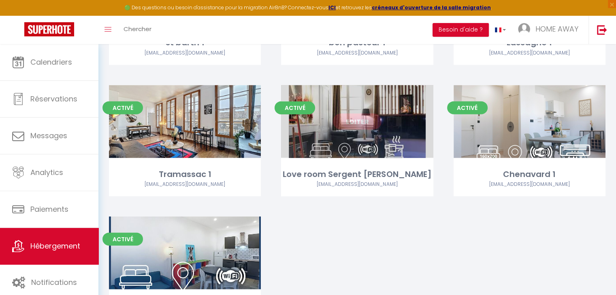
click at [343, 178] on div "Love room Sergent [PERSON_NAME]" at bounding box center [357, 174] width 152 height 13
click at [361, 121] on link "Editer" at bounding box center [357, 122] width 49 height 16
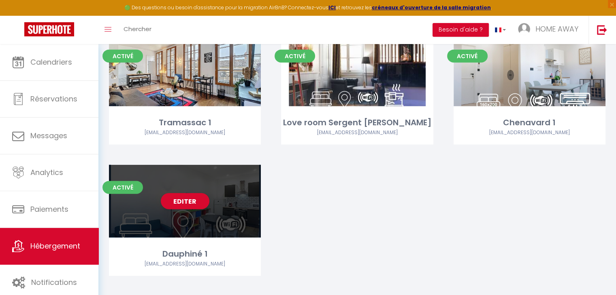
scroll to position [1925, 0]
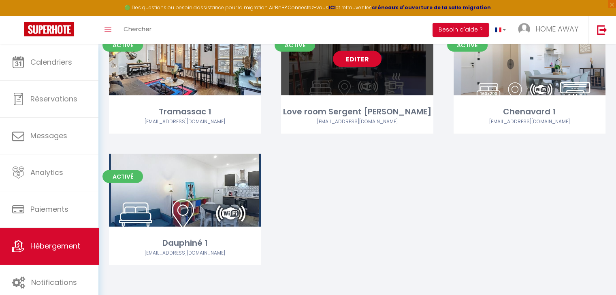
click at [362, 62] on link "Editer" at bounding box center [357, 59] width 49 height 16
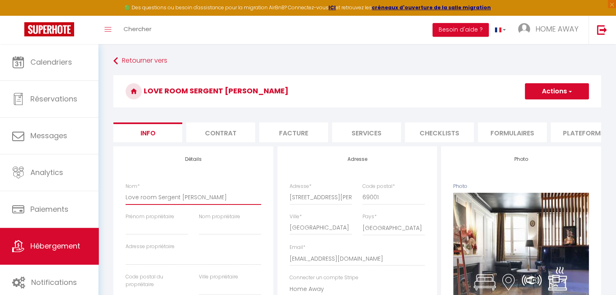
drag, startPoint x: 157, startPoint y: 204, endPoint x: 99, endPoint y: 205, distance: 58.3
click at [189, 204] on input "love room [PERSON_NAME]" at bounding box center [193, 197] width 136 height 15
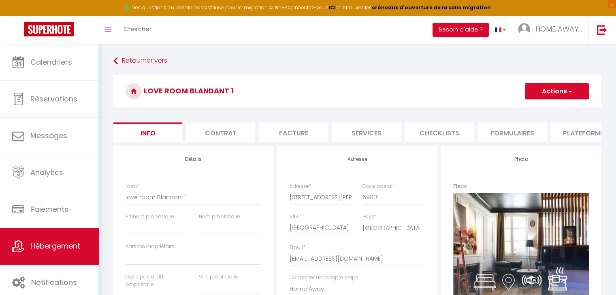
click at [549, 93] on button "Actions" at bounding box center [556, 91] width 64 height 16
click at [533, 110] on input "Enregistrer" at bounding box center [525, 109] width 30 height 8
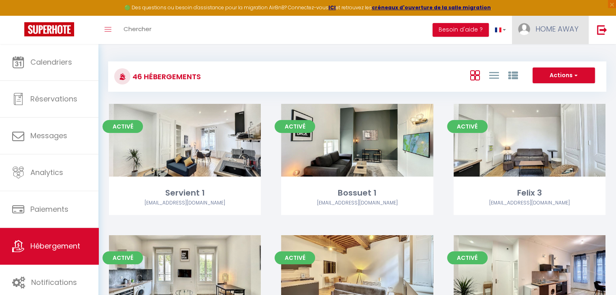
click at [552, 36] on link "HOME AWAY" at bounding box center [550, 30] width 76 height 28
click at [549, 71] on link "Équipe" at bounding box center [556, 71] width 60 height 14
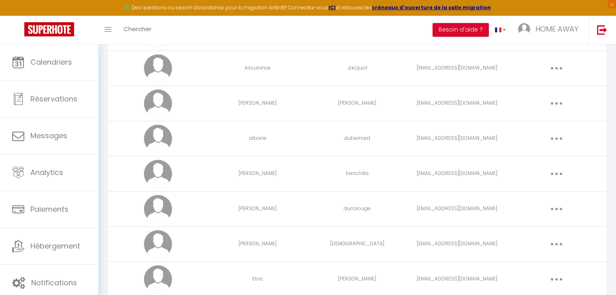
scroll to position [243, 0]
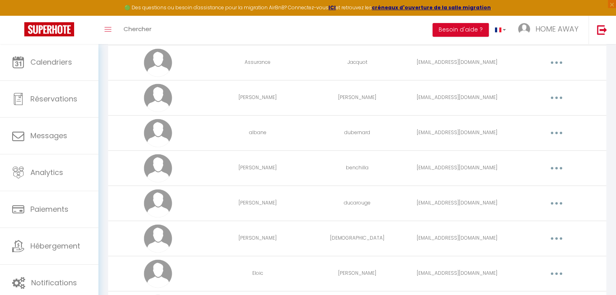
click at [553, 166] on button "button" at bounding box center [556, 168] width 23 height 13
click at [521, 188] on link "Editer" at bounding box center [535, 187] width 60 height 14
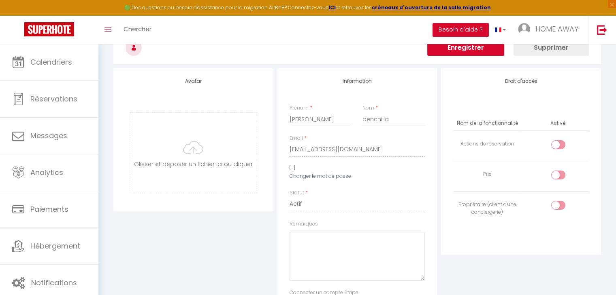
scroll to position [1227, 0]
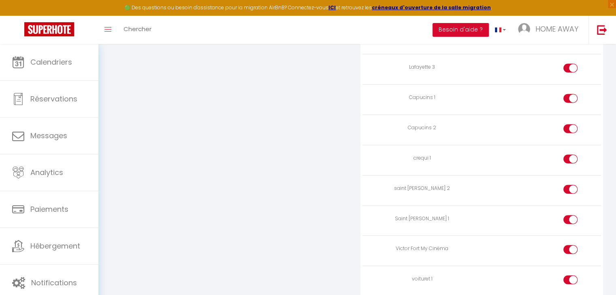
click at [568, 155] on div at bounding box center [570, 159] width 14 height 9
click at [570, 155] on input "checkbox" at bounding box center [577, 161] width 14 height 12
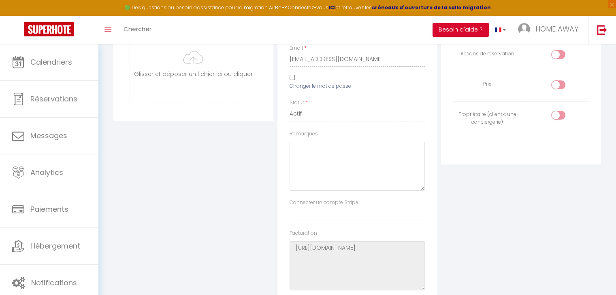
scroll to position [0, 0]
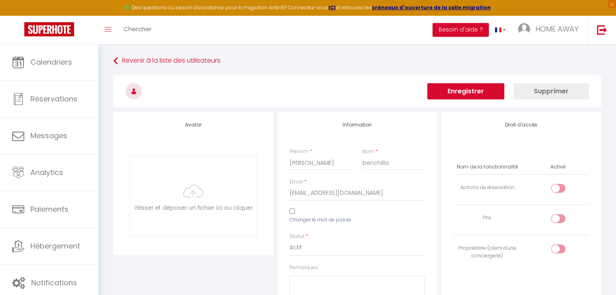
click at [461, 88] on button "Enregistrer" at bounding box center [465, 91] width 77 height 16
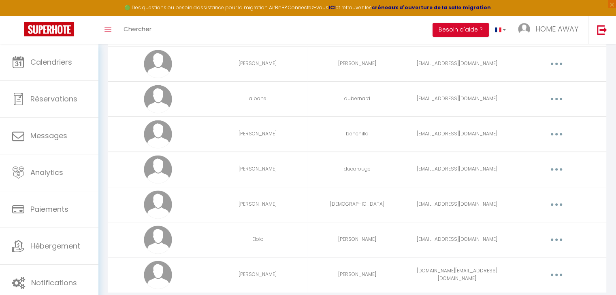
scroll to position [259, 0]
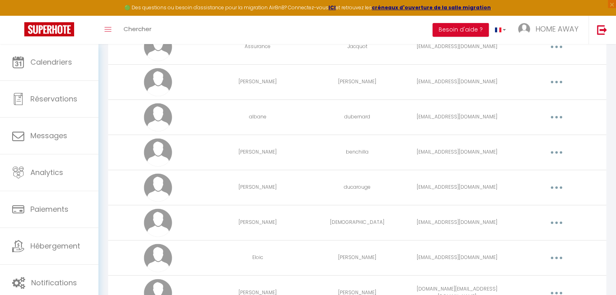
click at [550, 151] on button "button" at bounding box center [556, 152] width 23 height 13
click at [518, 169] on link "Editer" at bounding box center [535, 171] width 60 height 14
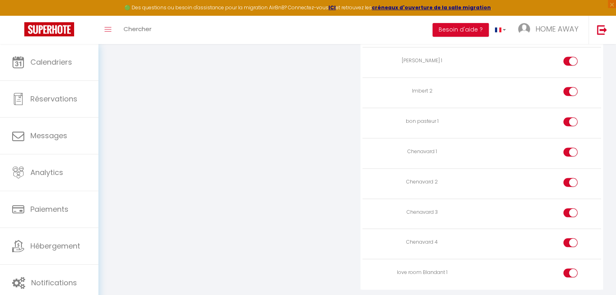
scroll to position [1639, 0]
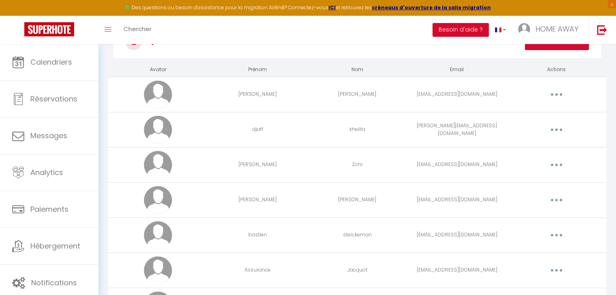
scroll to position [16, 0]
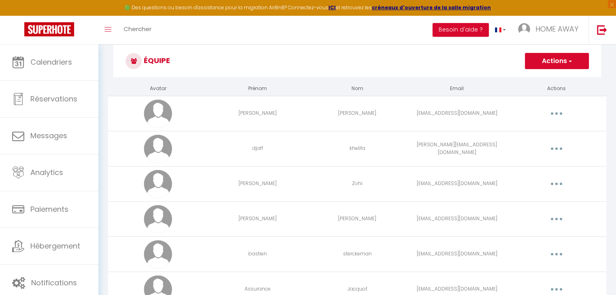
click at [560, 114] on button "button" at bounding box center [556, 113] width 23 height 13
click at [520, 133] on link "Editer" at bounding box center [535, 132] width 60 height 14
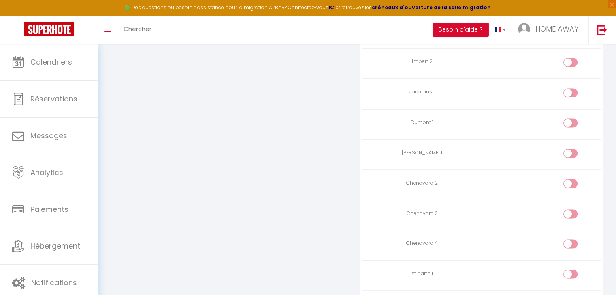
scroll to position [1242, 0]
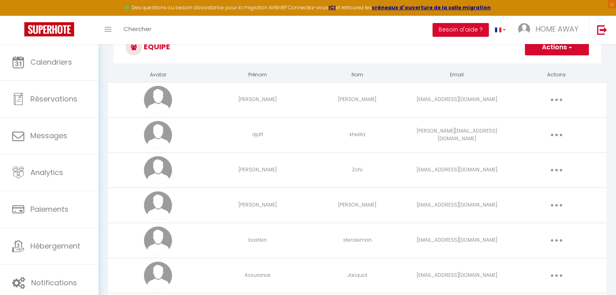
scroll to position [16, 0]
